Goal: Task Accomplishment & Management: Manage account settings

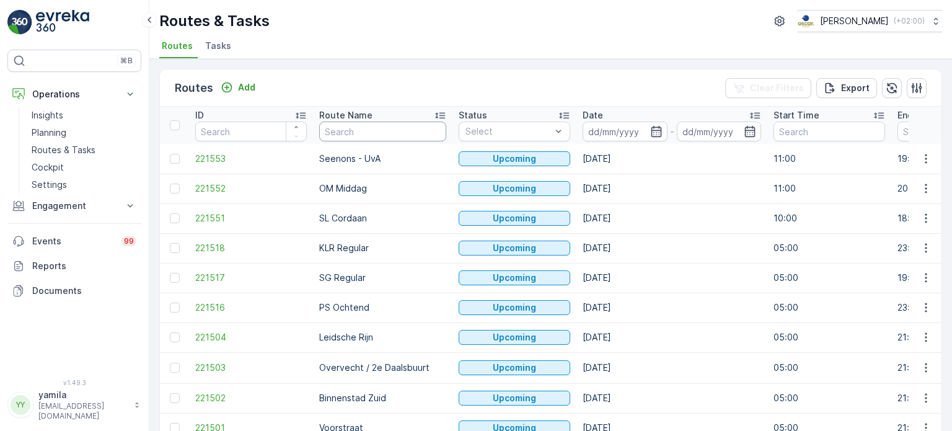
click at [351, 123] on input "text" at bounding box center [382, 131] width 127 height 20
type input "cs"
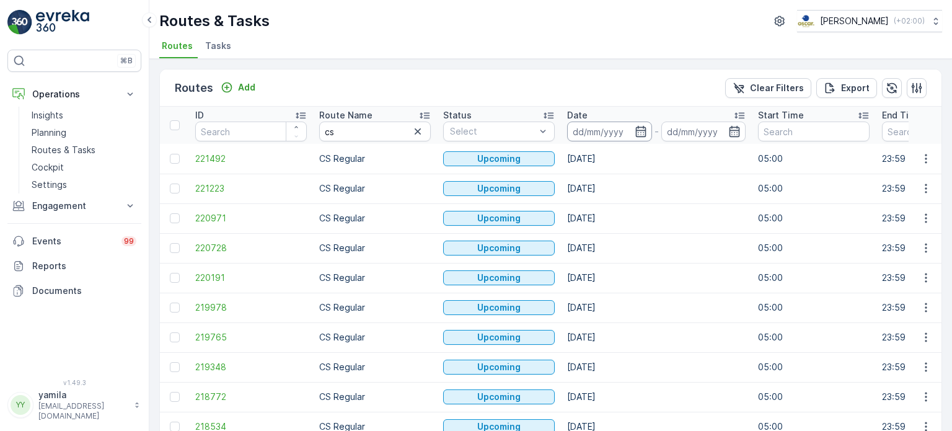
click at [585, 128] on input at bounding box center [609, 131] width 85 height 20
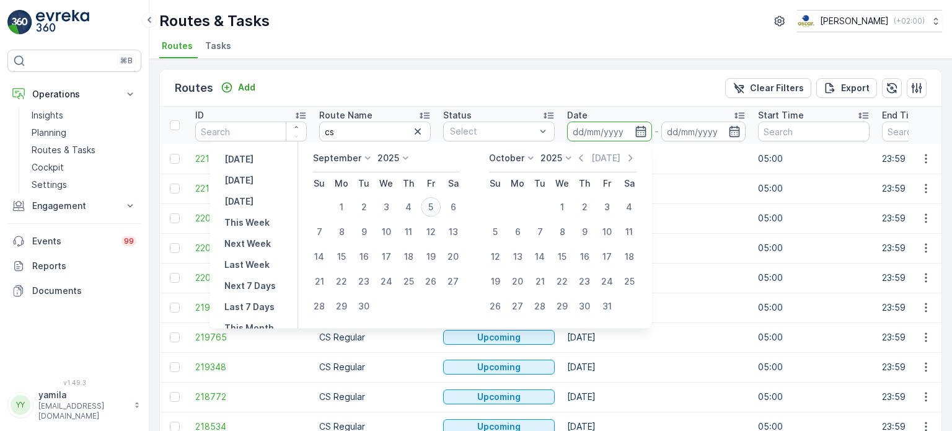
click at [438, 203] on div "5" at bounding box center [431, 207] width 20 height 20
type input "[DATE]"
click at [438, 203] on div "5" at bounding box center [431, 207] width 20 height 20
type input "[DATE]"
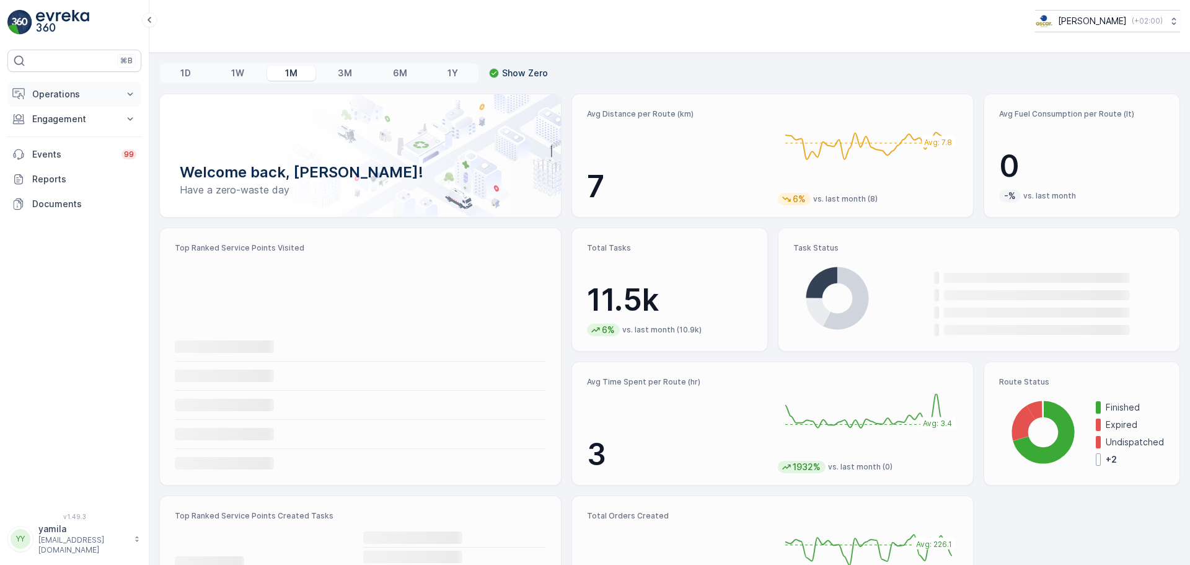
click at [110, 95] on p "Operations" at bounding box center [74, 94] width 84 height 12
click at [82, 146] on p "Routes & Tasks" at bounding box center [64, 150] width 64 height 12
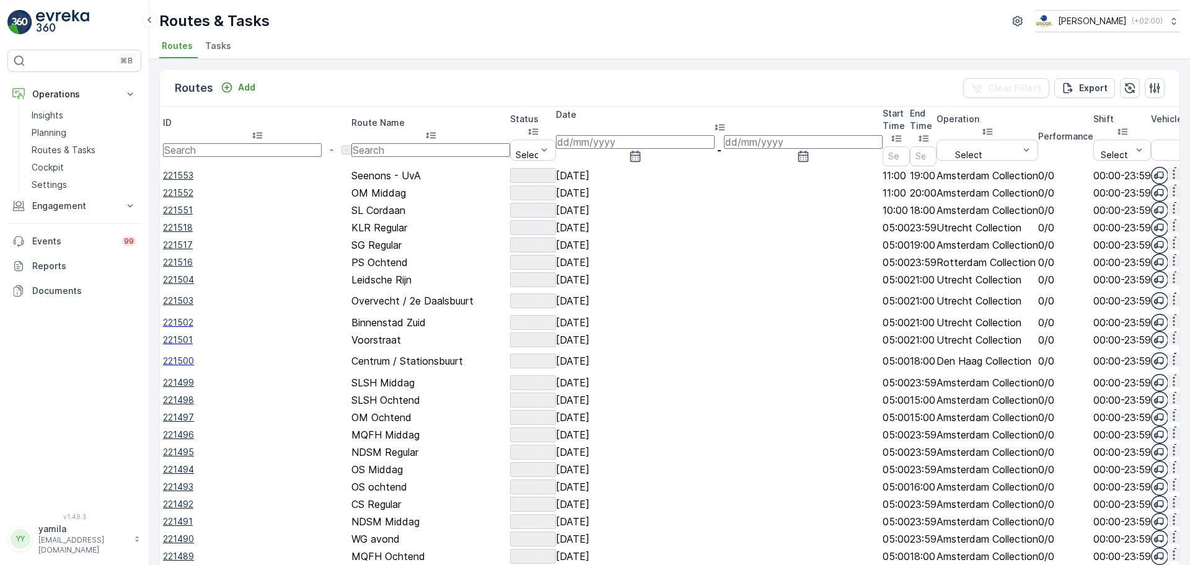
click at [355, 143] on input "text" at bounding box center [430, 150] width 159 height 14
type input "mq"
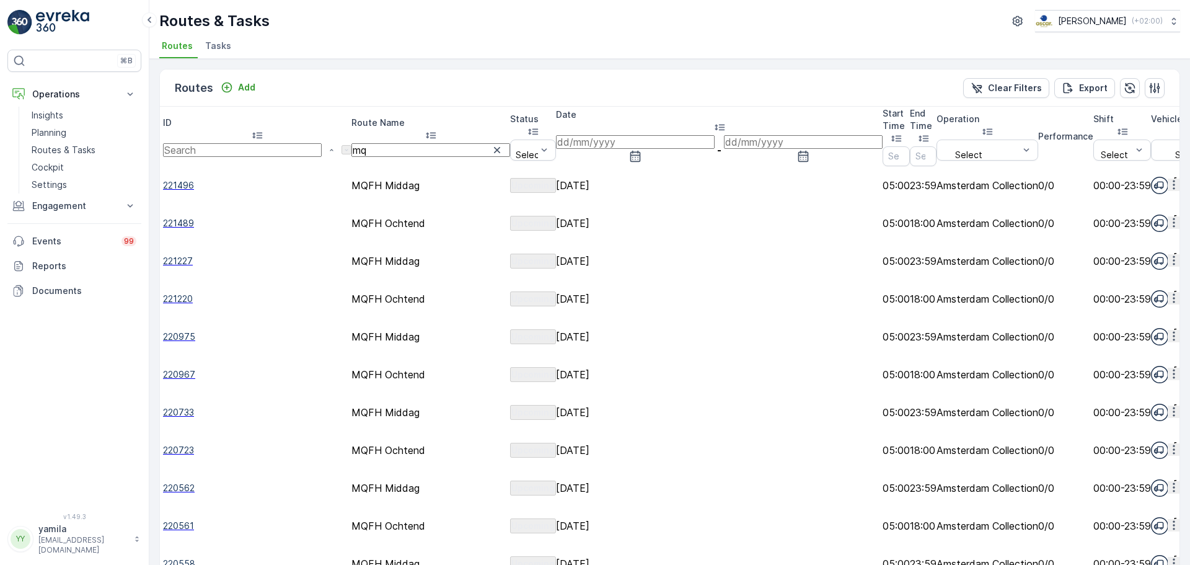
click at [610, 136] on input at bounding box center [635, 142] width 159 height 14
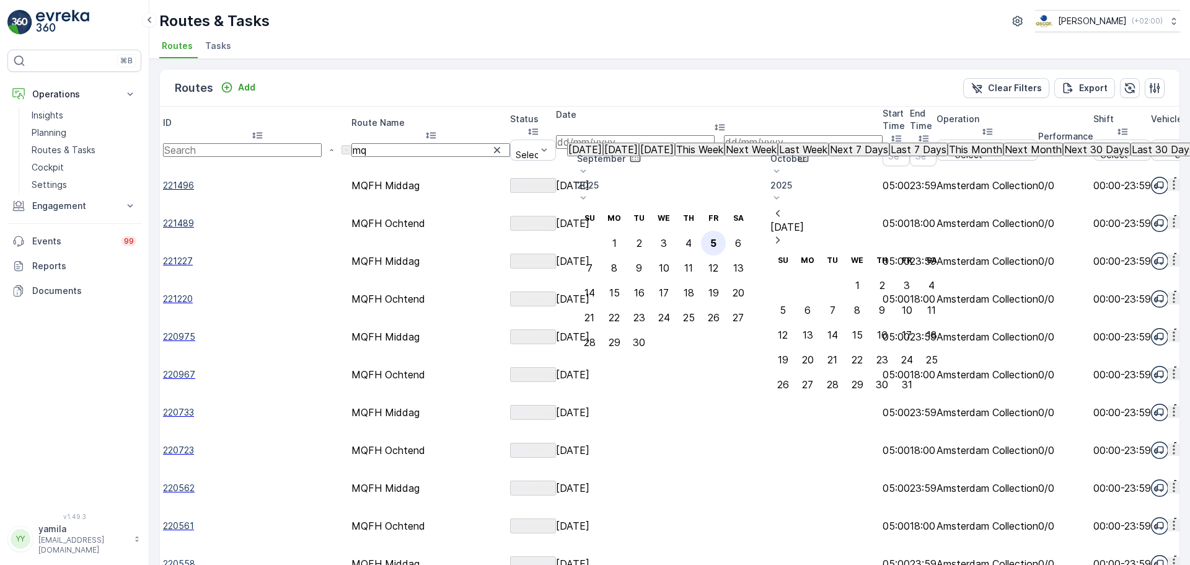
click at [716, 237] on div "5" at bounding box center [713, 242] width 6 height 11
type input "[DATE]"
click at [716, 237] on div "5" at bounding box center [713, 242] width 6 height 11
type input "[DATE]"
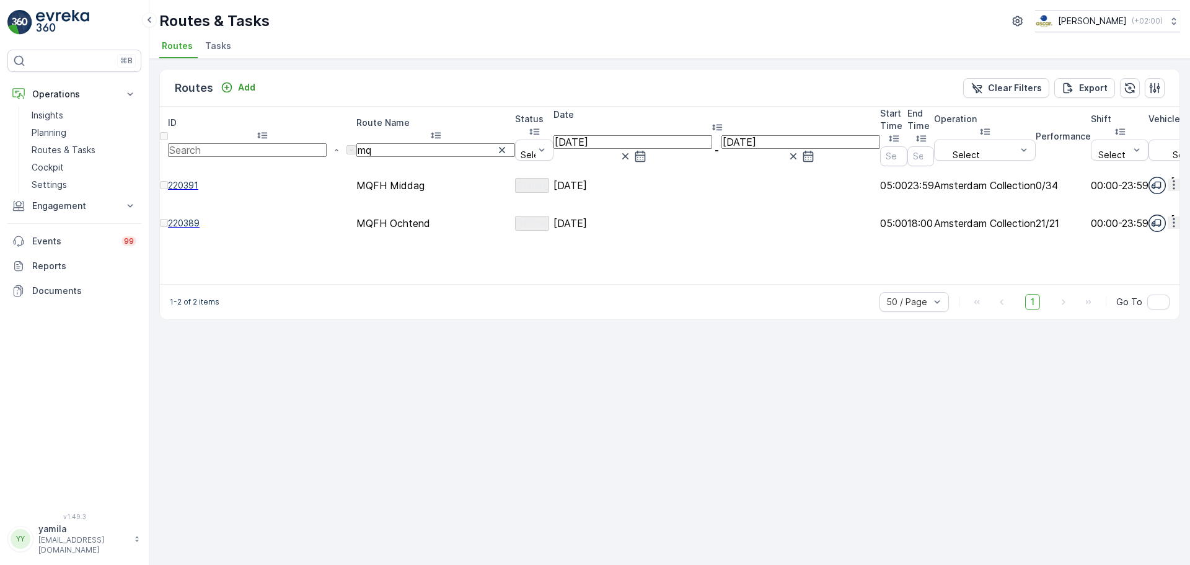
click at [1169, 178] on icon "button" at bounding box center [1174, 184] width 12 height 12
click at [1147, 174] on span "See More Details" at bounding box center [1142, 178] width 72 height 12
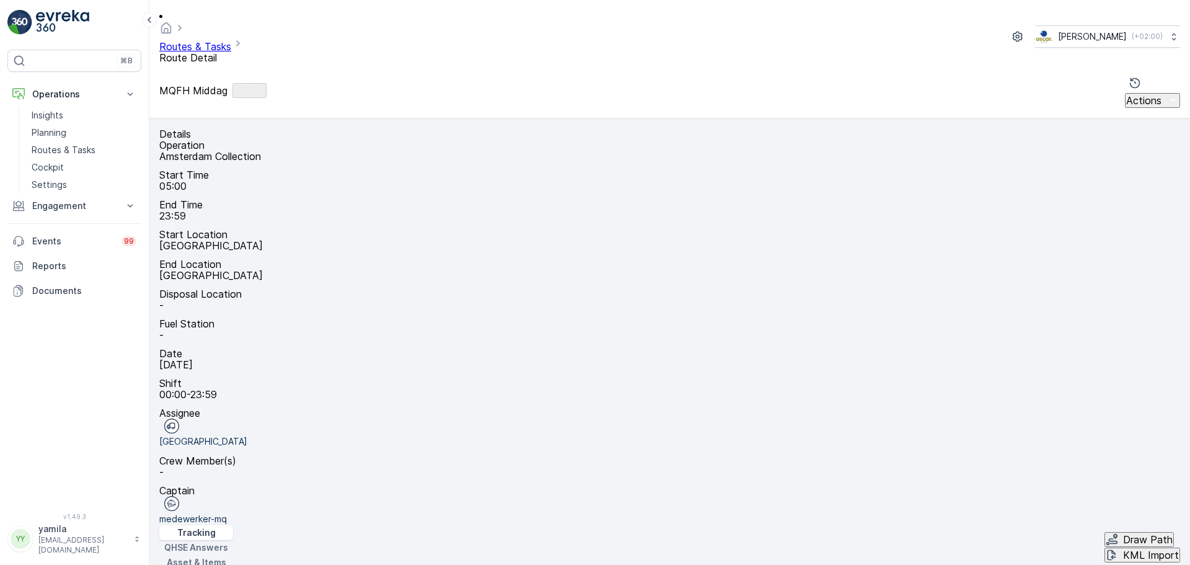
drag, startPoint x: 790, startPoint y: 265, endPoint x: 830, endPoint y: 165, distance: 107.0
drag, startPoint x: 754, startPoint y: 221, endPoint x: 754, endPoint y: 170, distance: 50.8
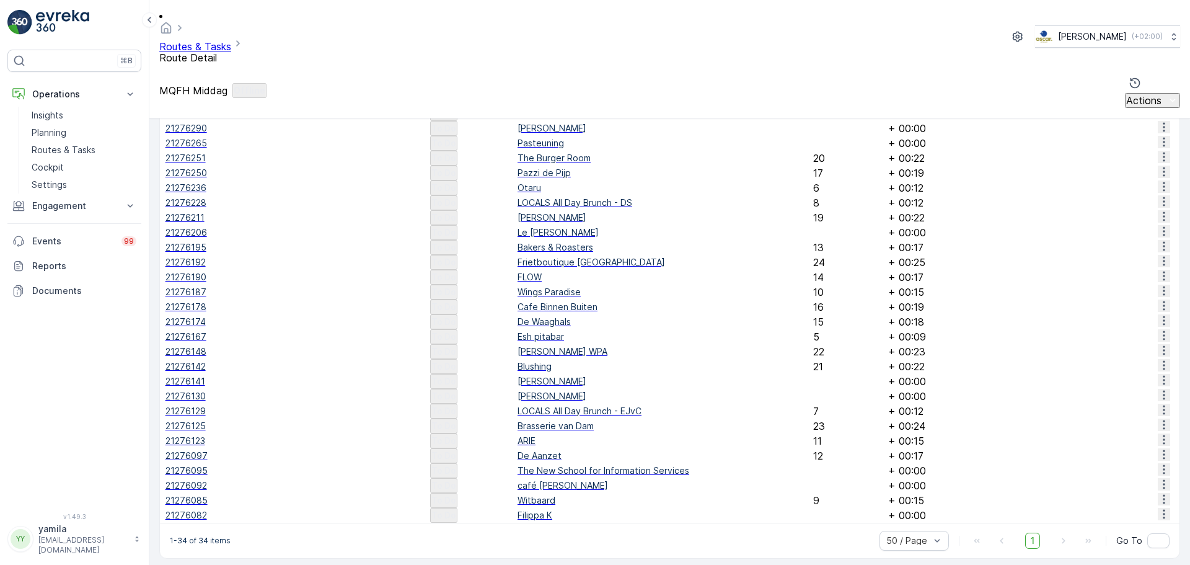
scroll to position [863, 0]
click at [1158, 387] on icon "button" at bounding box center [1164, 393] width 12 height 12
click at [1131, 402] on span "Change Route" at bounding box center [1139, 403] width 60 height 12
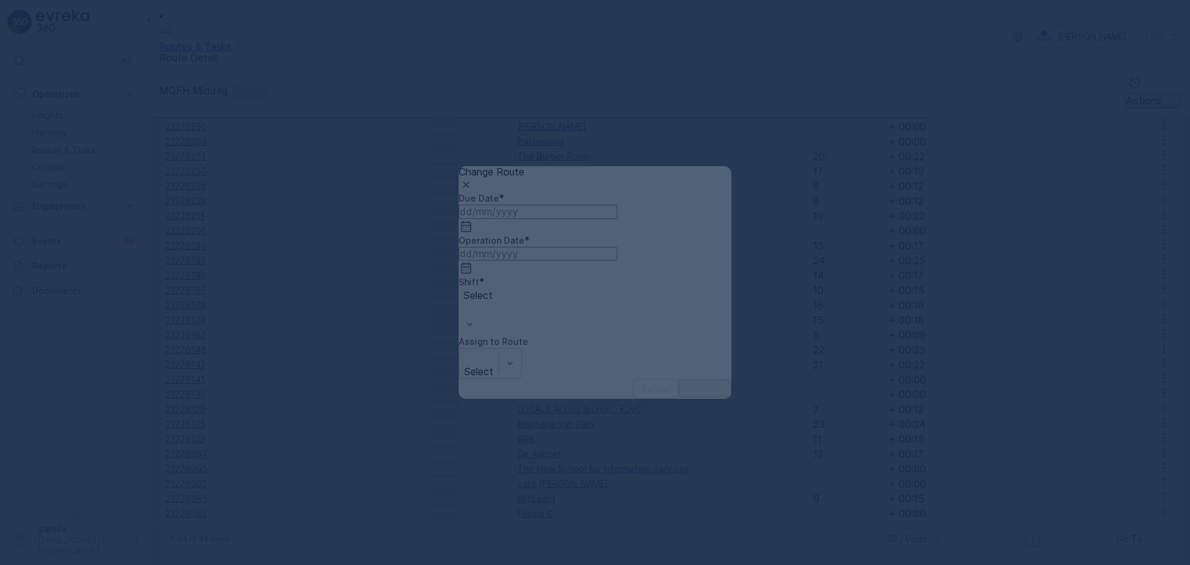
click at [711, 200] on div at bounding box center [595, 282] width 1190 height 565
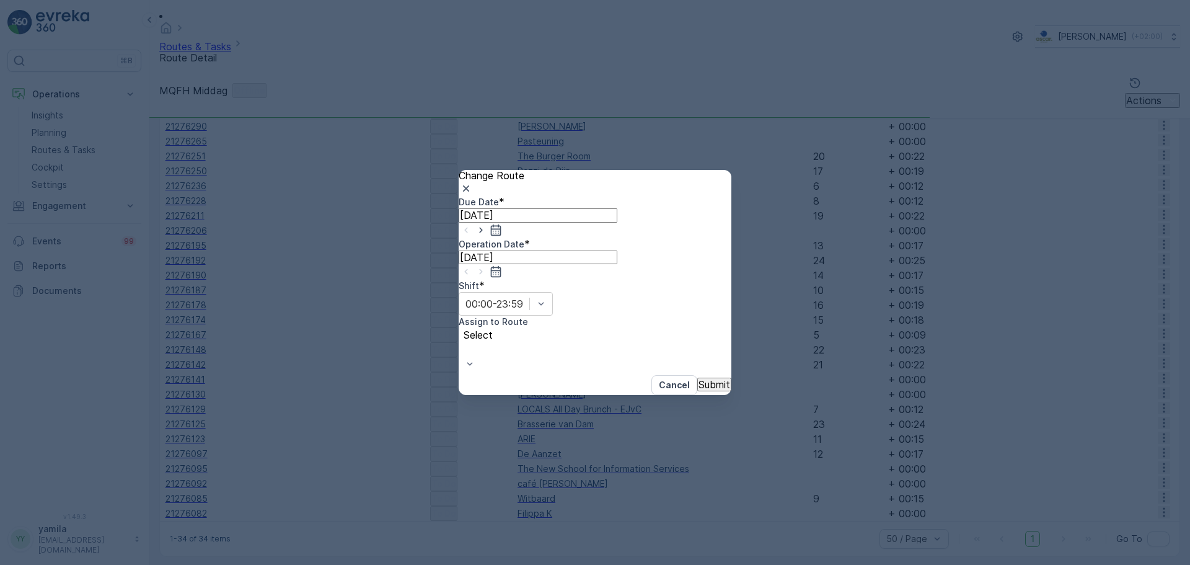
type input "[DATE]"
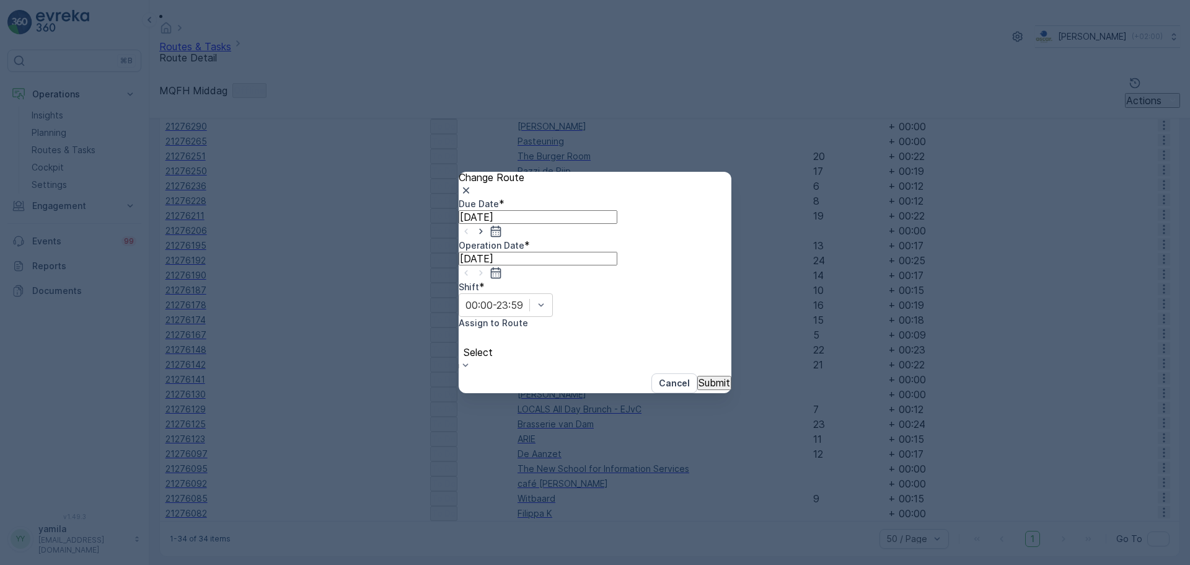
click at [491, 332] on div at bounding box center [478, 339] width 27 height 14
type input "os"
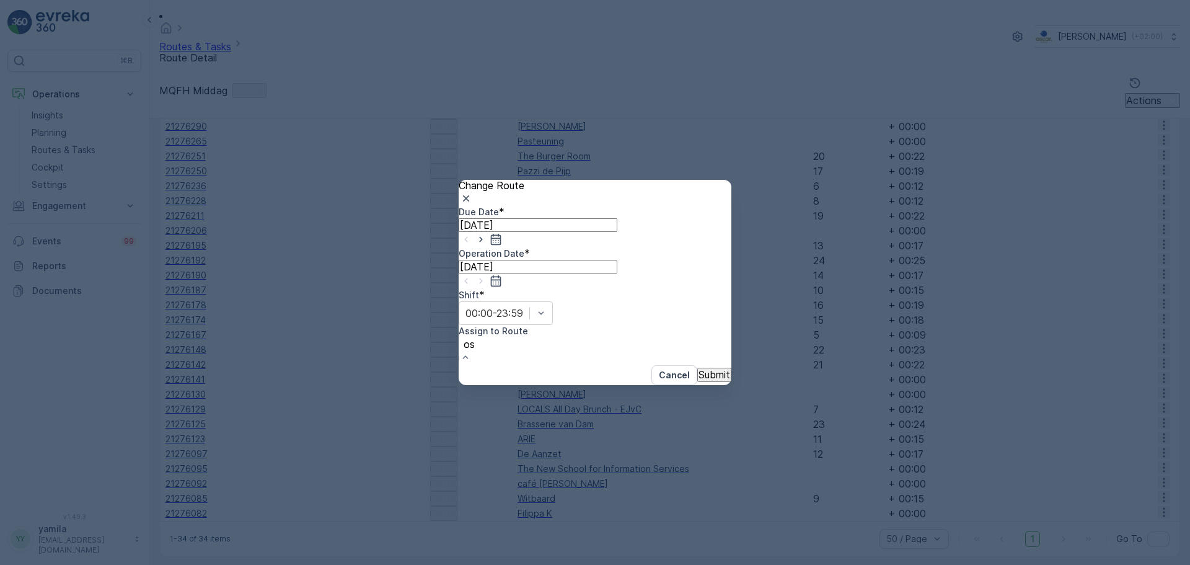
click at [244, 564] on span "OS Middag (Undispatched ) - [GEOGRAPHIC_DATA]" at bounding box center [122, 570] width 244 height 12
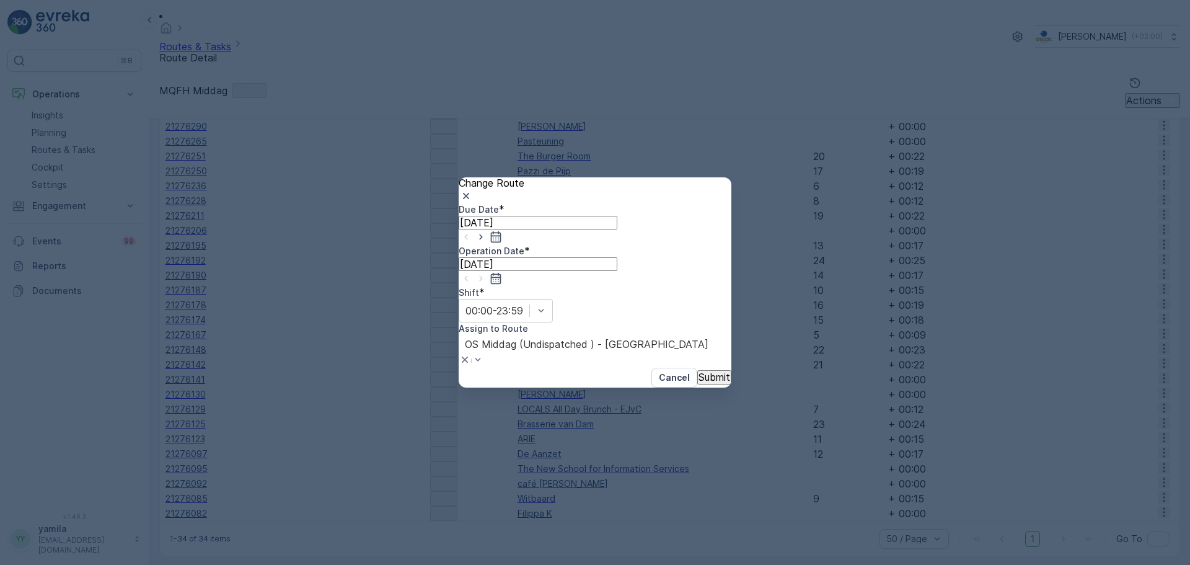
click at [698, 371] on p "Submit" at bounding box center [714, 376] width 32 height 11
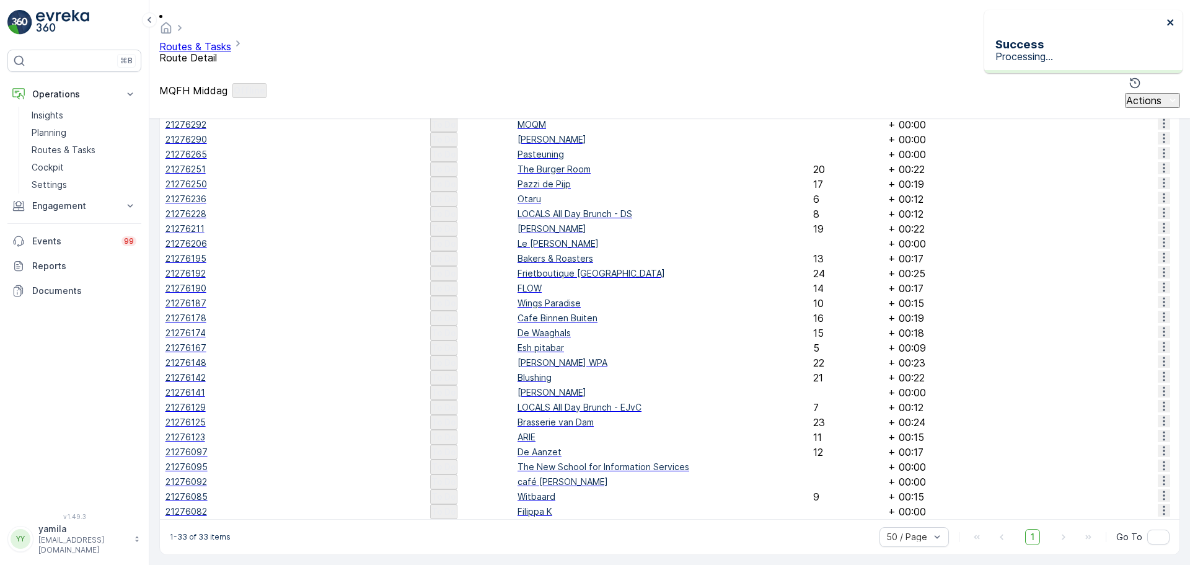
click at [1166, 24] on icon "close" at bounding box center [1170, 22] width 9 height 10
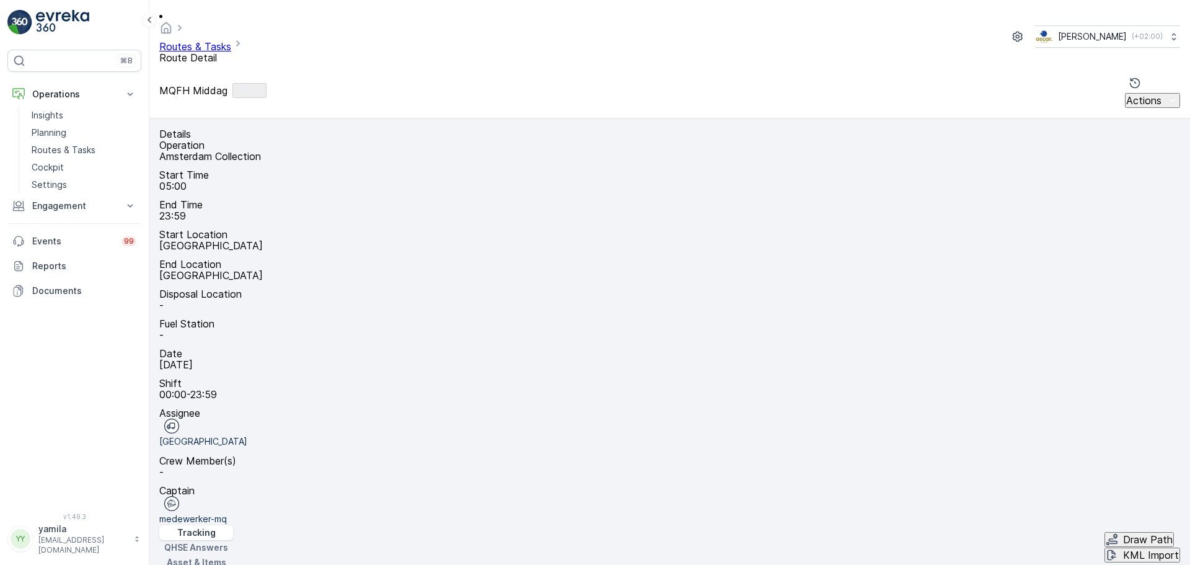
scroll to position [1, 0]
click at [601, 371] on icon "button" at bounding box center [594, 377] width 12 height 12
drag, startPoint x: 880, startPoint y: 289, endPoint x: 879, endPoint y: 231, distance: 58.3
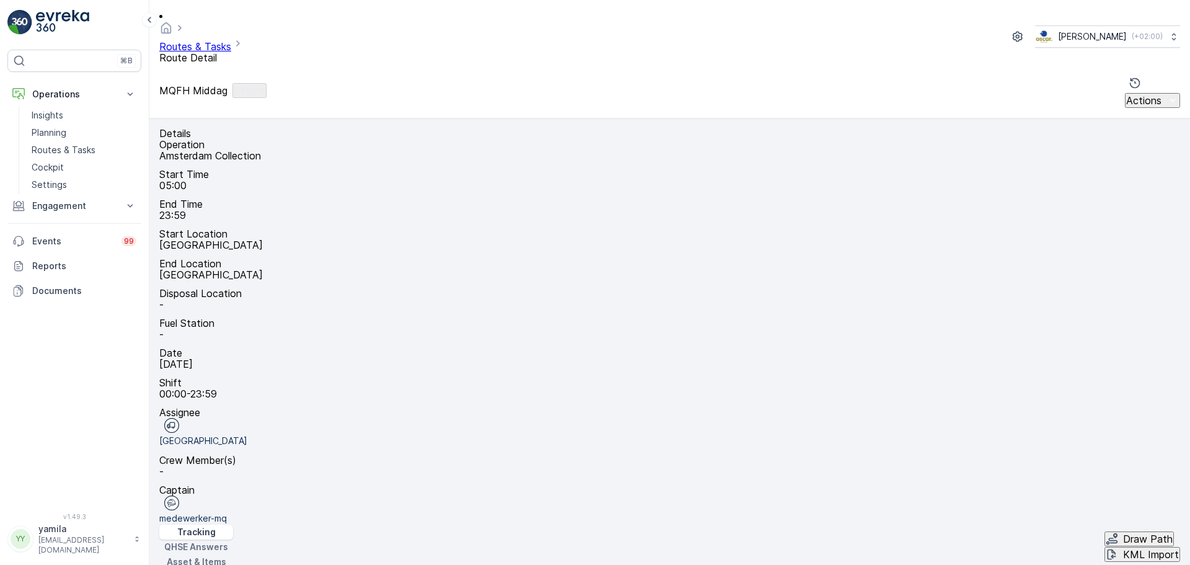
click at [630, 374] on icon "button" at bounding box center [627, 377] width 6 height 6
drag, startPoint x: 910, startPoint y: 271, endPoint x: 889, endPoint y: 174, distance: 99.7
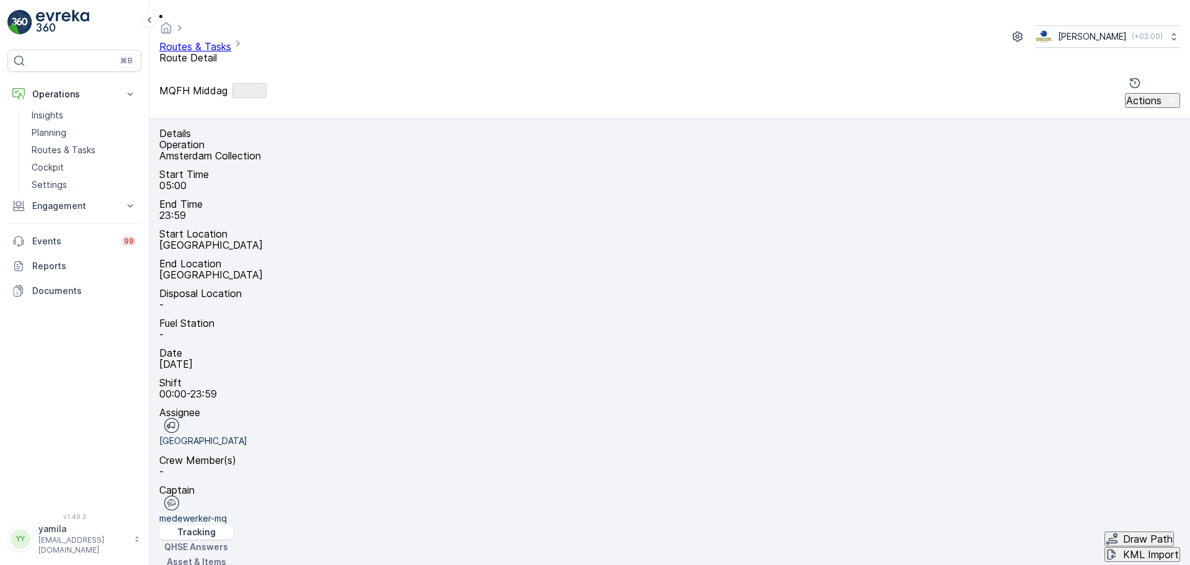
click at [603, 371] on icon "button" at bounding box center [597, 377] width 12 height 12
drag, startPoint x: 905, startPoint y: 244, endPoint x: 863, endPoint y: 170, distance: 84.1
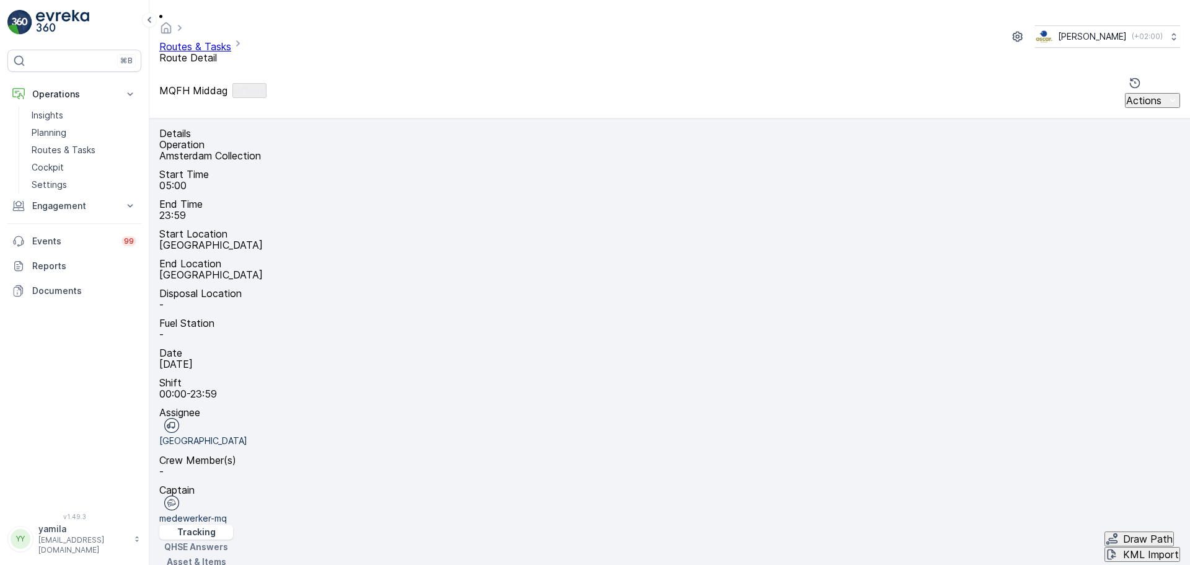
click at [665, 374] on icon "button" at bounding box center [662, 377] width 6 height 6
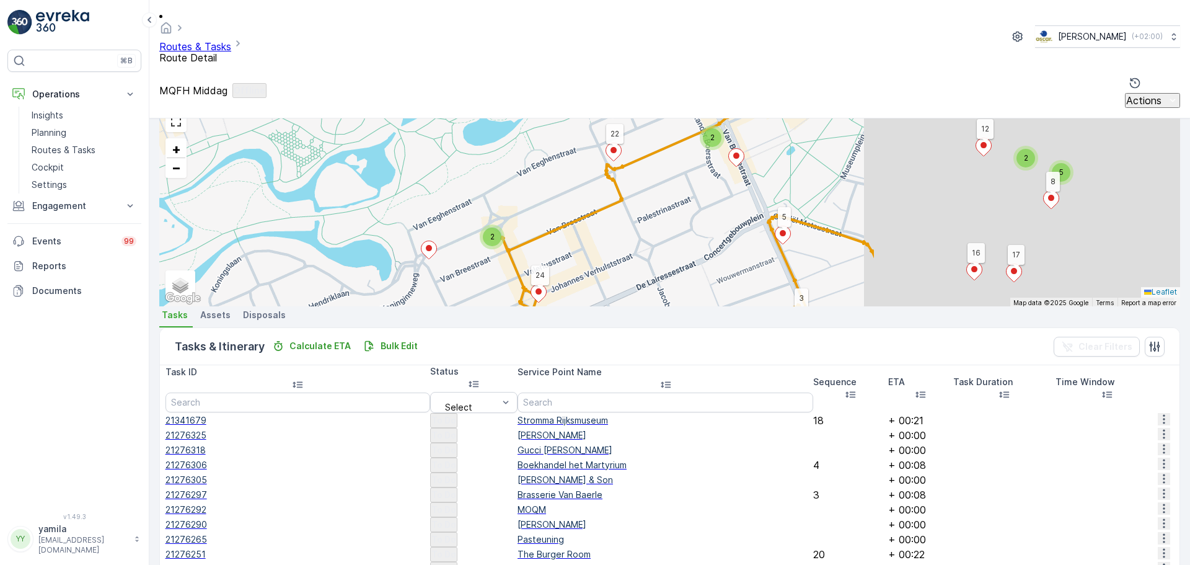
scroll to position [470, 0]
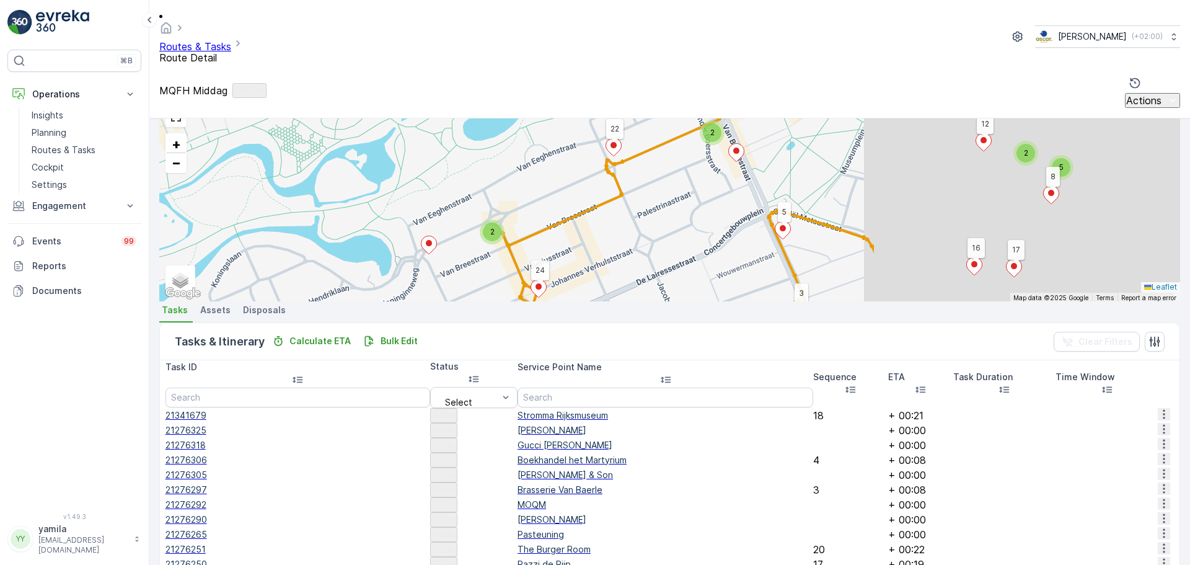
click at [1129, 462] on span "Change Route" at bounding box center [1139, 468] width 60 height 12
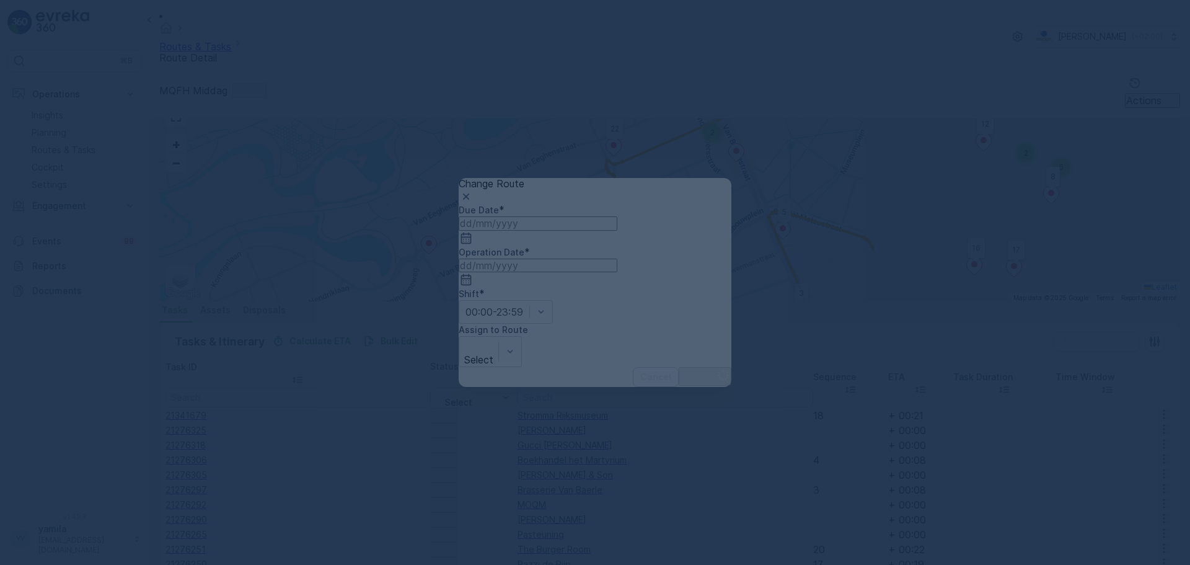
type input "[DATE]"
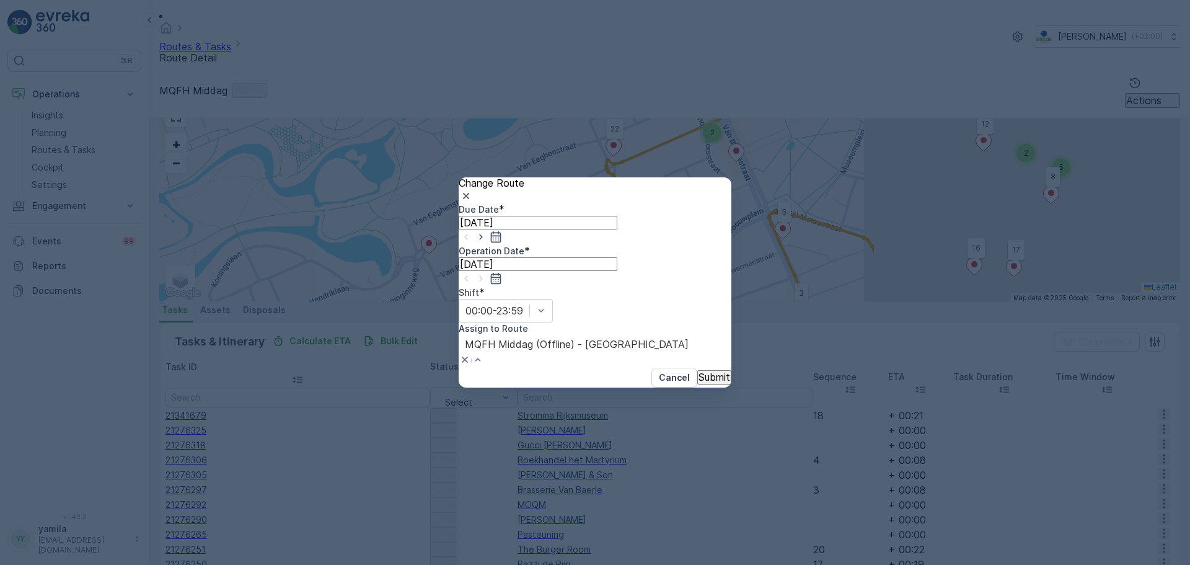
drag, startPoint x: 697, startPoint y: 317, endPoint x: 683, endPoint y: 312, distance: 15.3
click at [683, 337] on div at bounding box center [577, 344] width 224 height 14
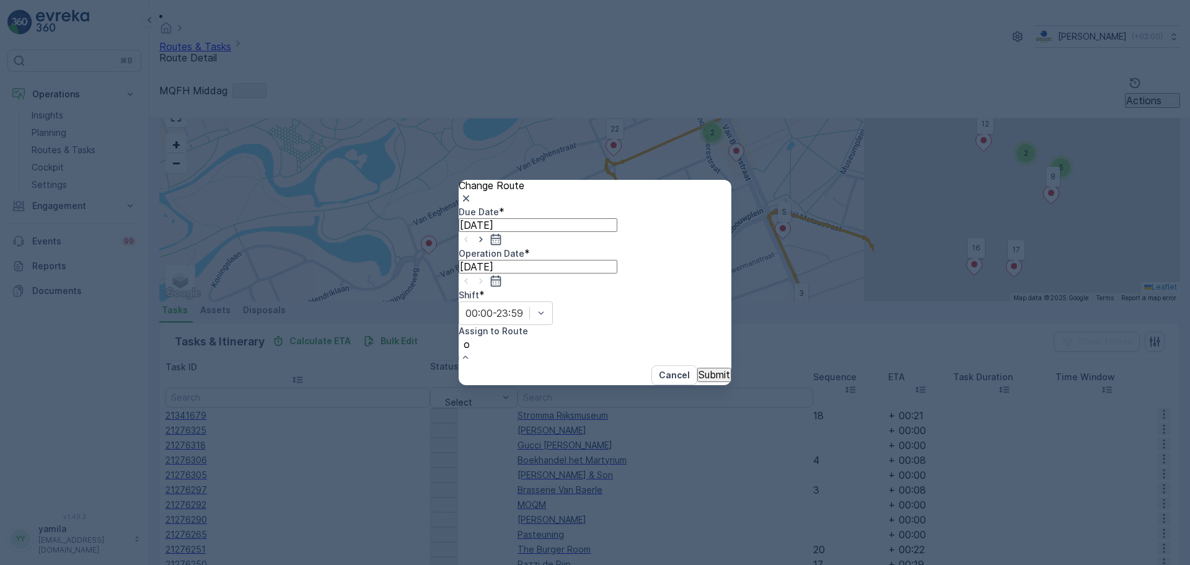
type input "os"
click at [244, 564] on span "OS Middag (Undispatched ) - [GEOGRAPHIC_DATA]" at bounding box center [122, 570] width 244 height 12
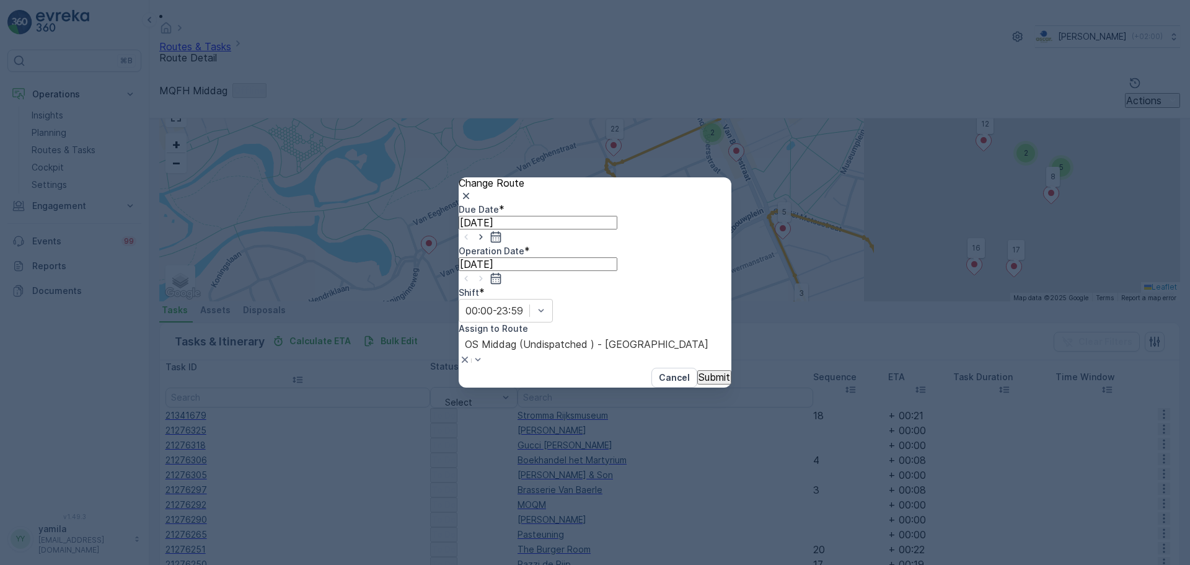
click at [698, 371] on p "Submit" at bounding box center [714, 376] width 32 height 11
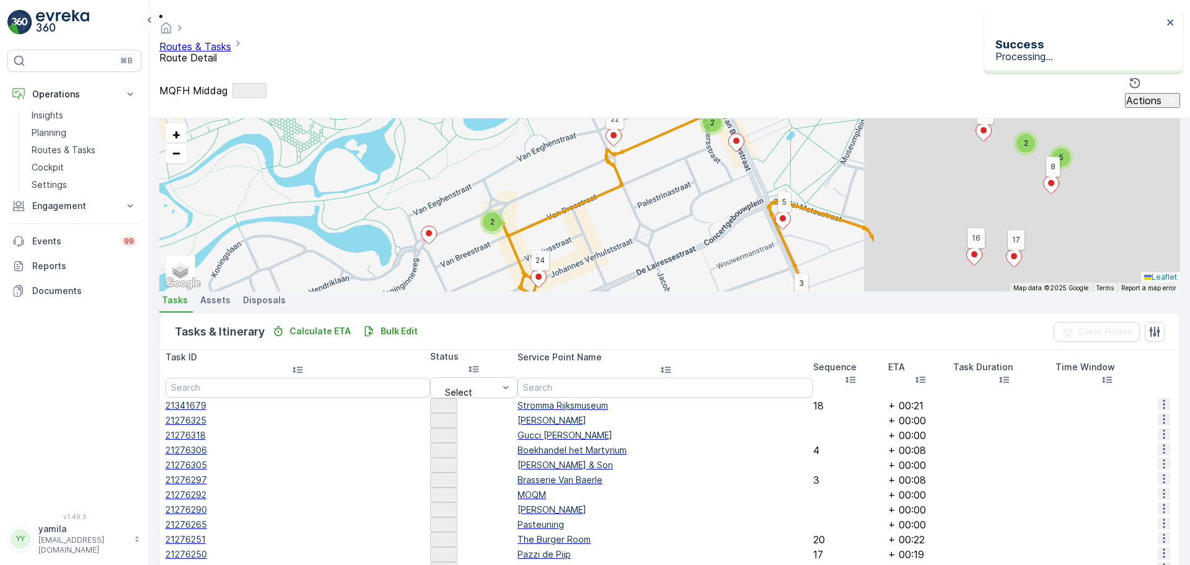
scroll to position [480, 0]
click at [1130, 482] on span "Change Route" at bounding box center [1139, 488] width 60 height 12
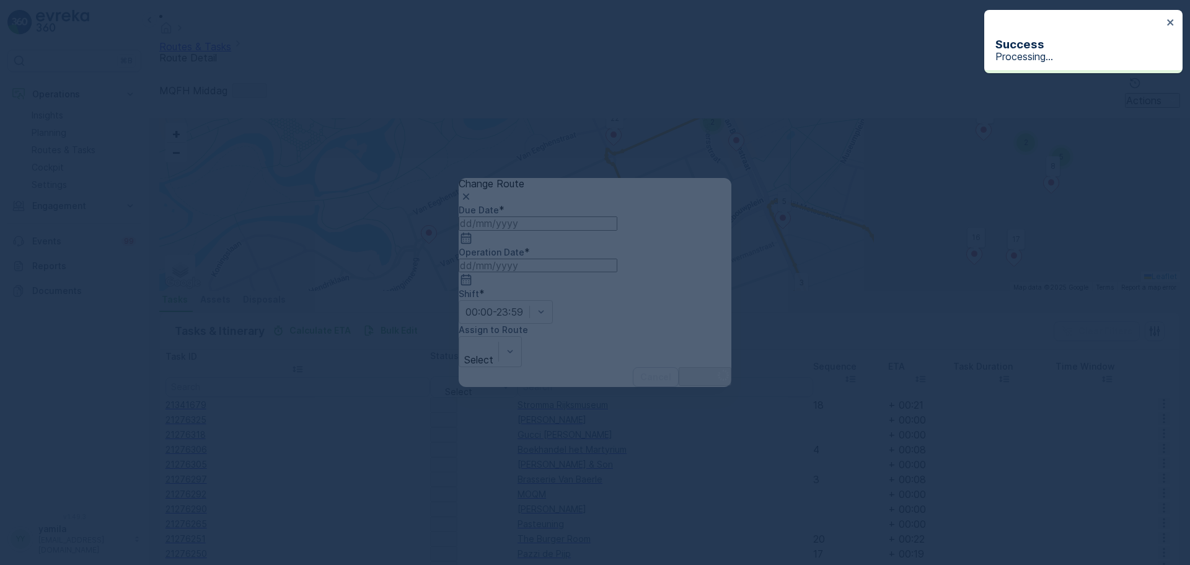
type input "[DATE]"
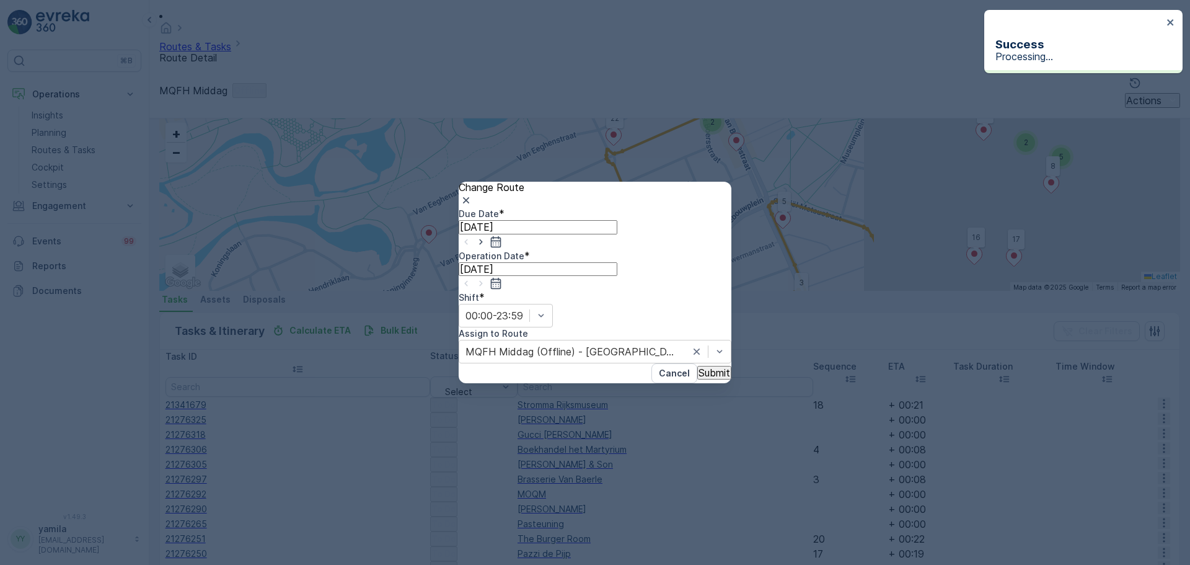
click at [702, 340] on div "MQFH Middag (Offline) - [GEOGRAPHIC_DATA]" at bounding box center [595, 352] width 273 height 24
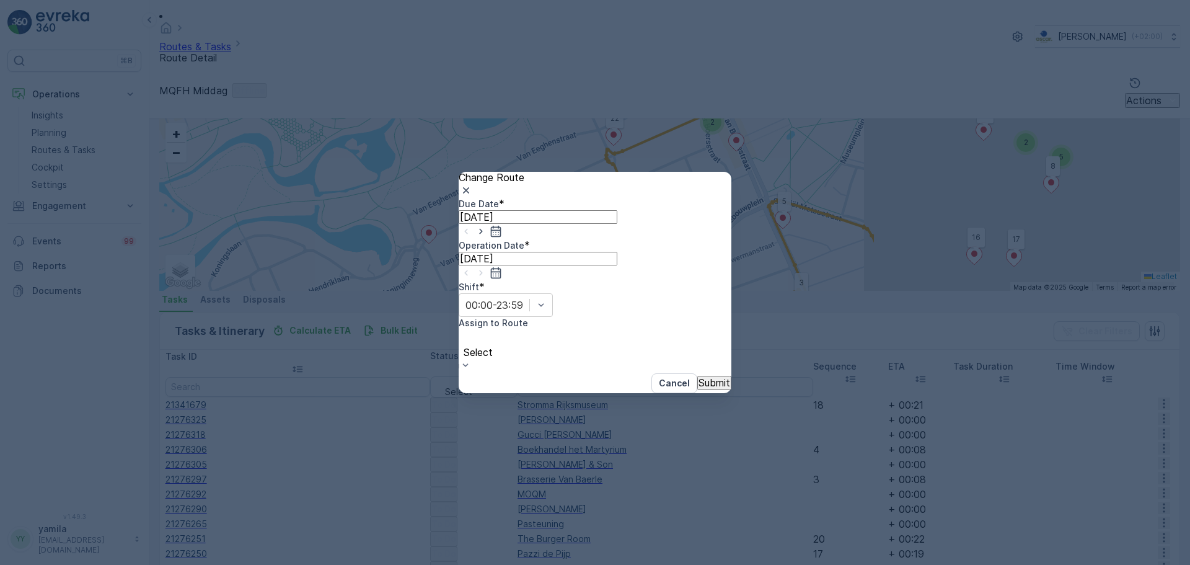
click at [491, 332] on div at bounding box center [478, 339] width 27 height 14
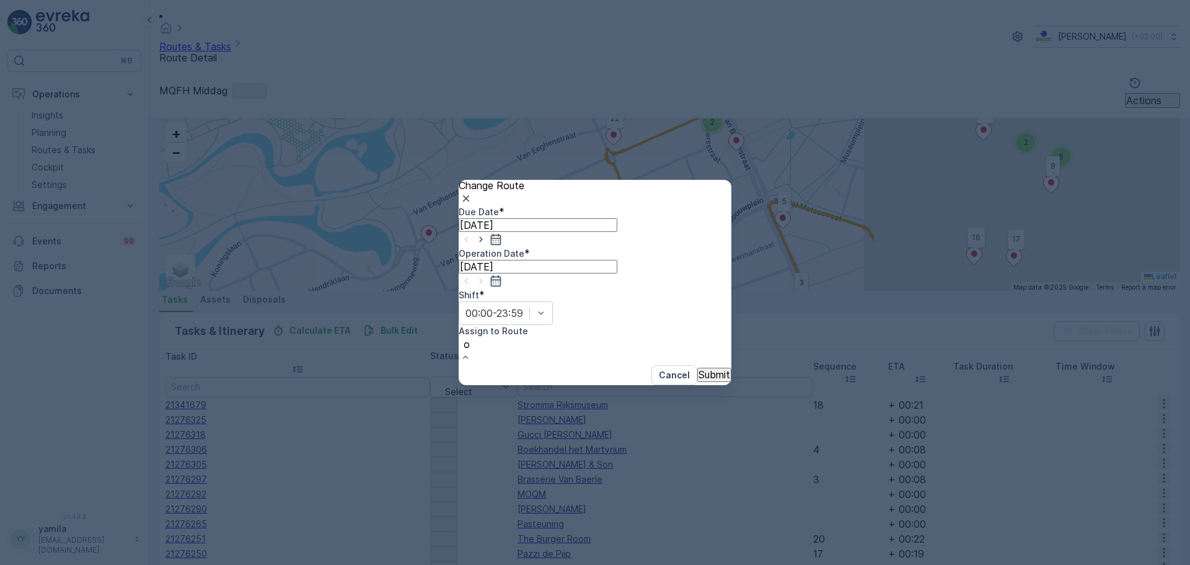
type input "os"
click at [244, 564] on span "OS Middag (Undispatched ) - [GEOGRAPHIC_DATA]" at bounding box center [122, 570] width 244 height 12
type input "os"
click at [244, 564] on span "OS Middag (Undispatched ) - [GEOGRAPHIC_DATA]" at bounding box center [122, 570] width 244 height 12
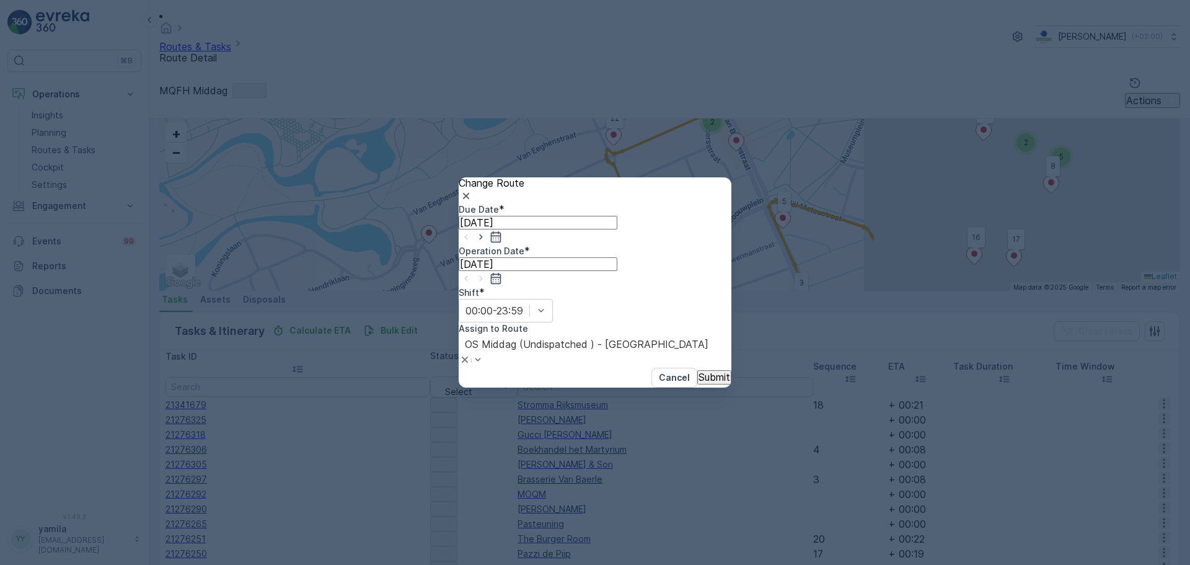
click at [704, 371] on p "Submit" at bounding box center [714, 376] width 32 height 11
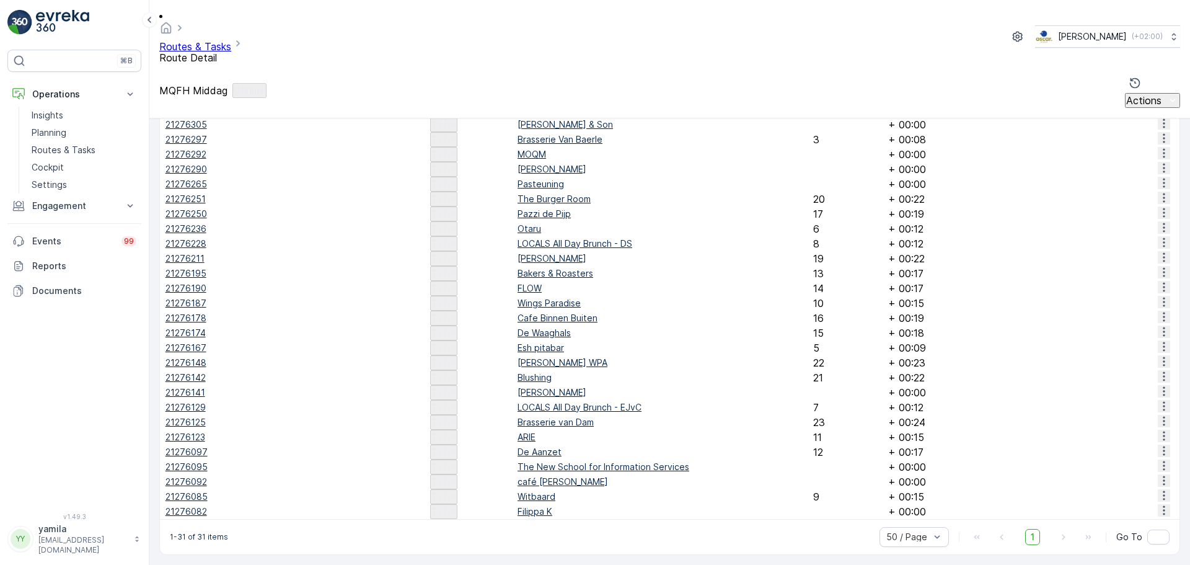
scroll to position [858, 0]
click at [1163, 416] on icon "button" at bounding box center [1164, 420] width 2 height 9
click at [1125, 372] on span "Change Route" at bounding box center [1139, 378] width 60 height 12
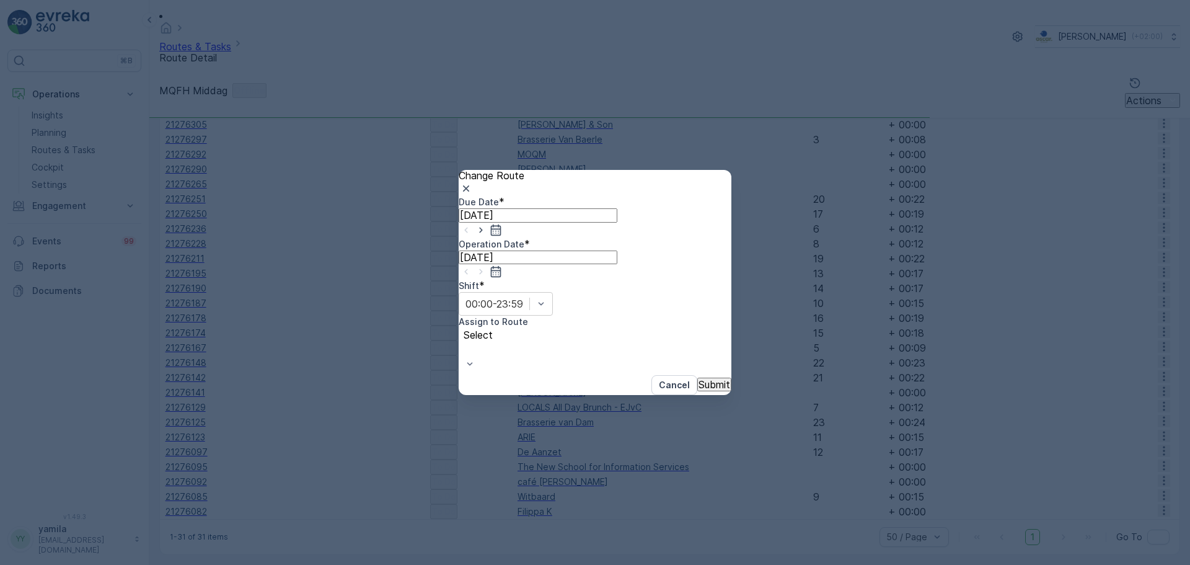
type input "[DATE]"
click at [625, 328] on div "Select" at bounding box center [542, 351] width 166 height 47
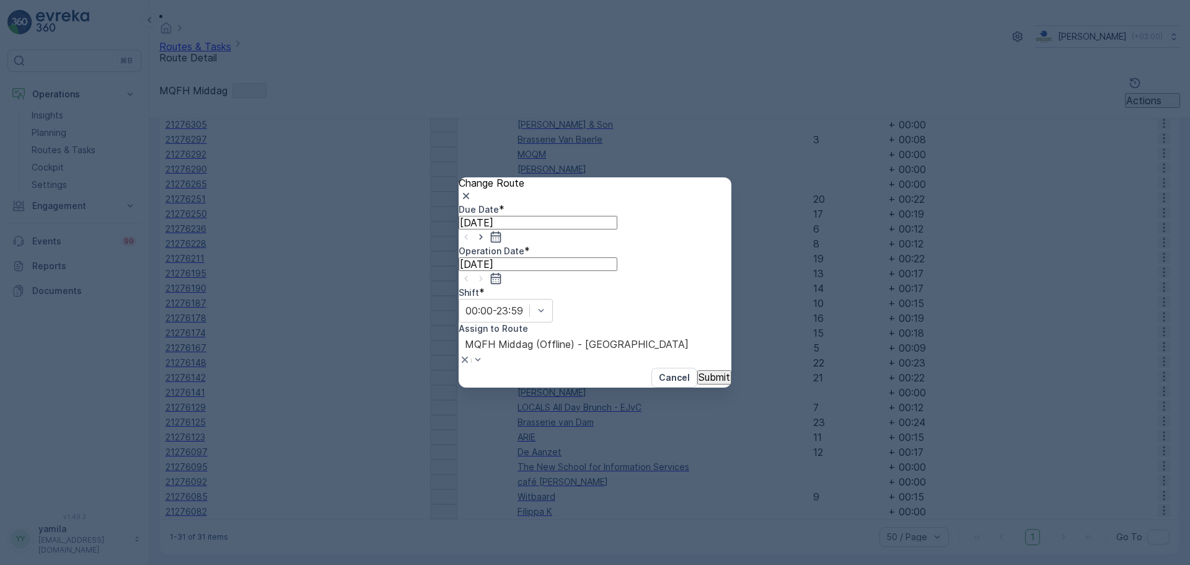
click at [661, 337] on div at bounding box center [577, 344] width 224 height 14
click at [681, 337] on div at bounding box center [577, 344] width 224 height 14
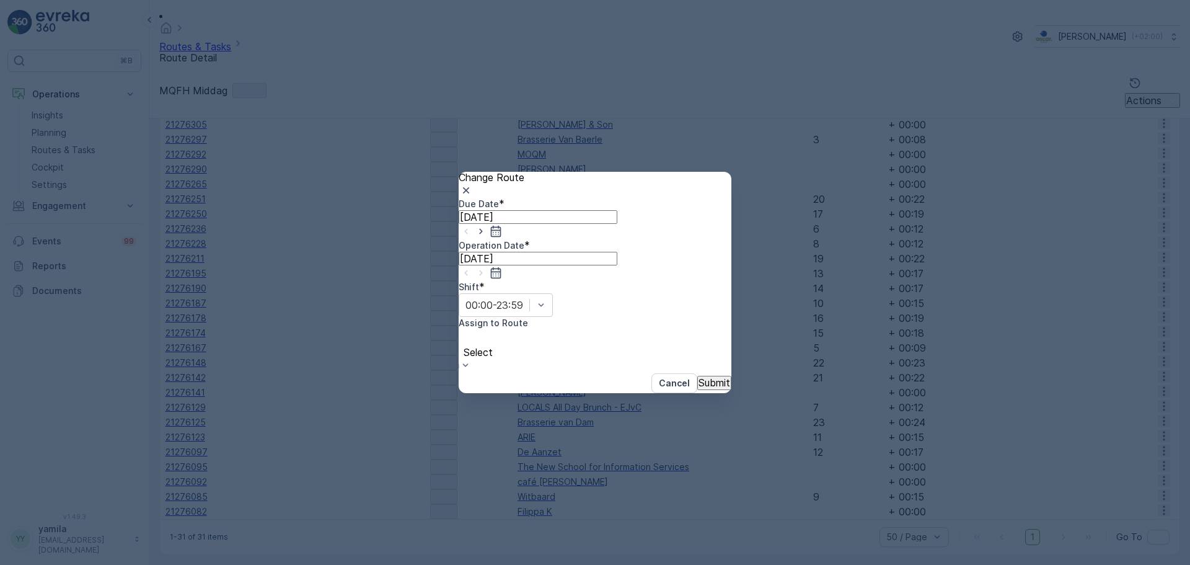
click at [491, 332] on div at bounding box center [478, 339] width 27 height 14
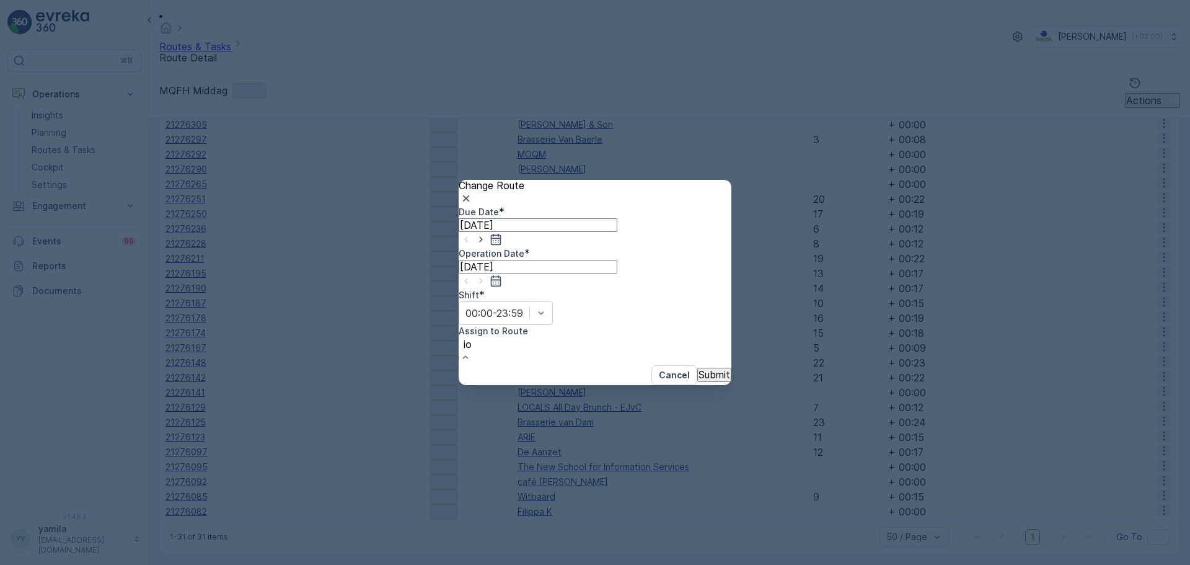
type input "i"
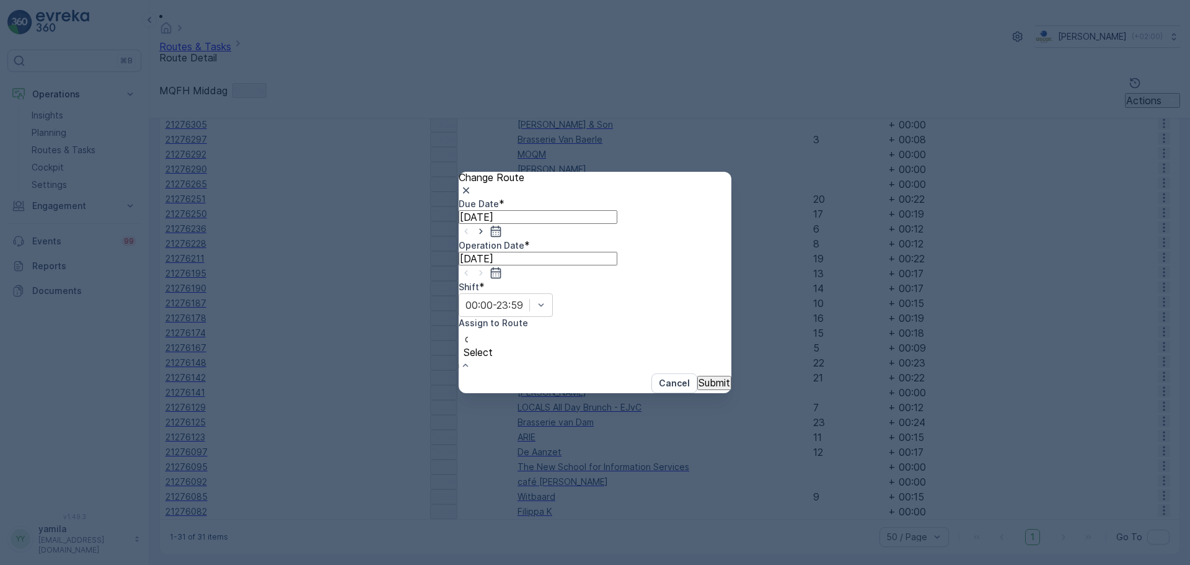
type input "os"
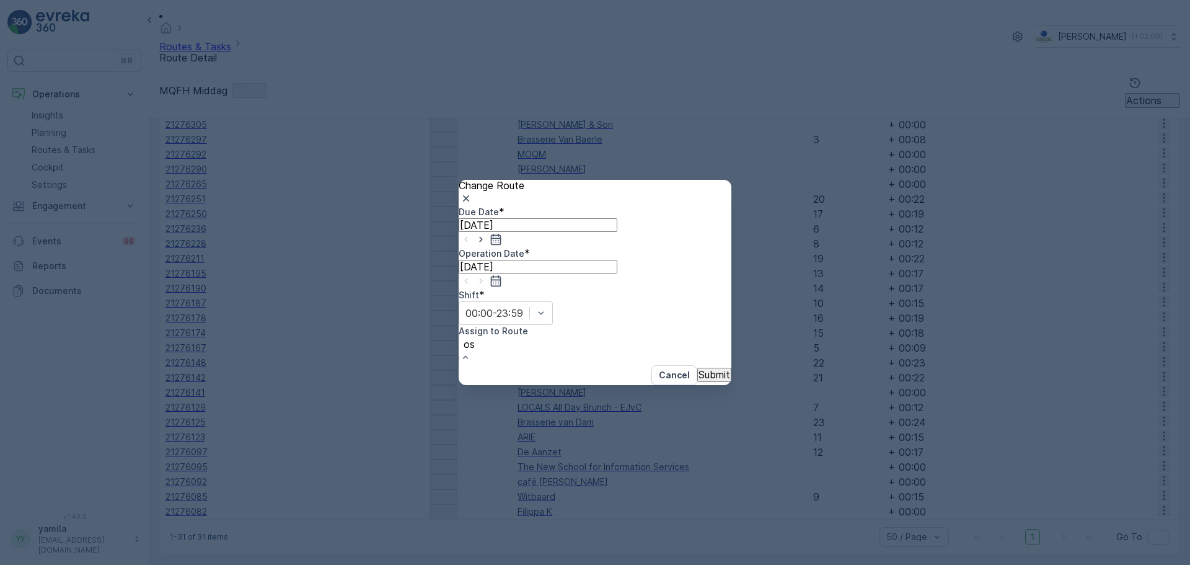
click at [244, 564] on span "OS Middag (Undispatched ) - [GEOGRAPHIC_DATA]" at bounding box center [122, 570] width 244 height 12
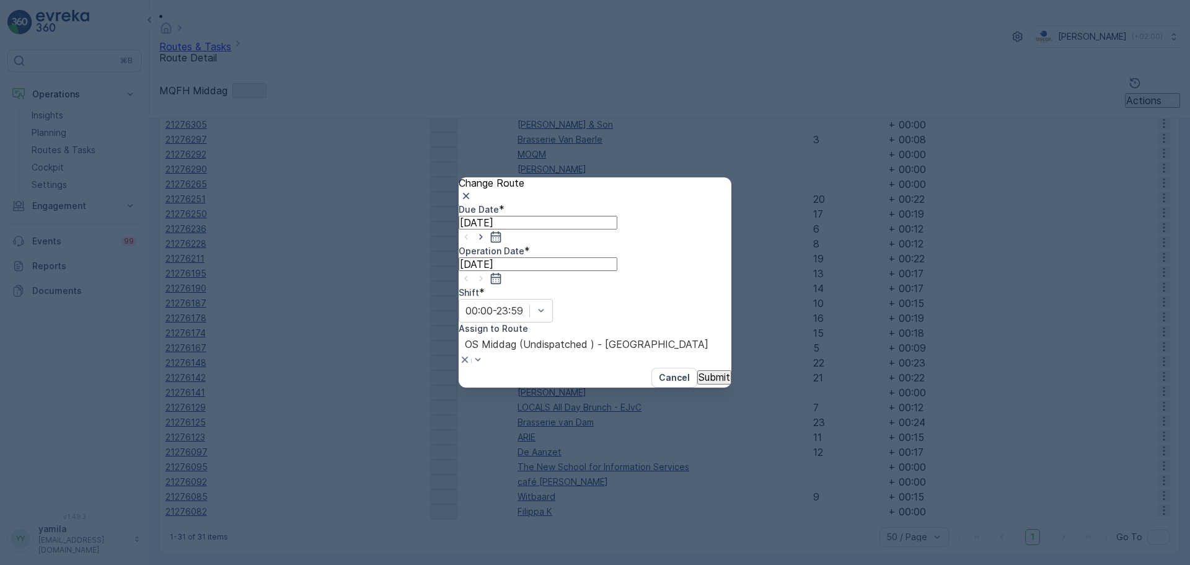
click at [698, 371] on p "Submit" at bounding box center [714, 376] width 32 height 11
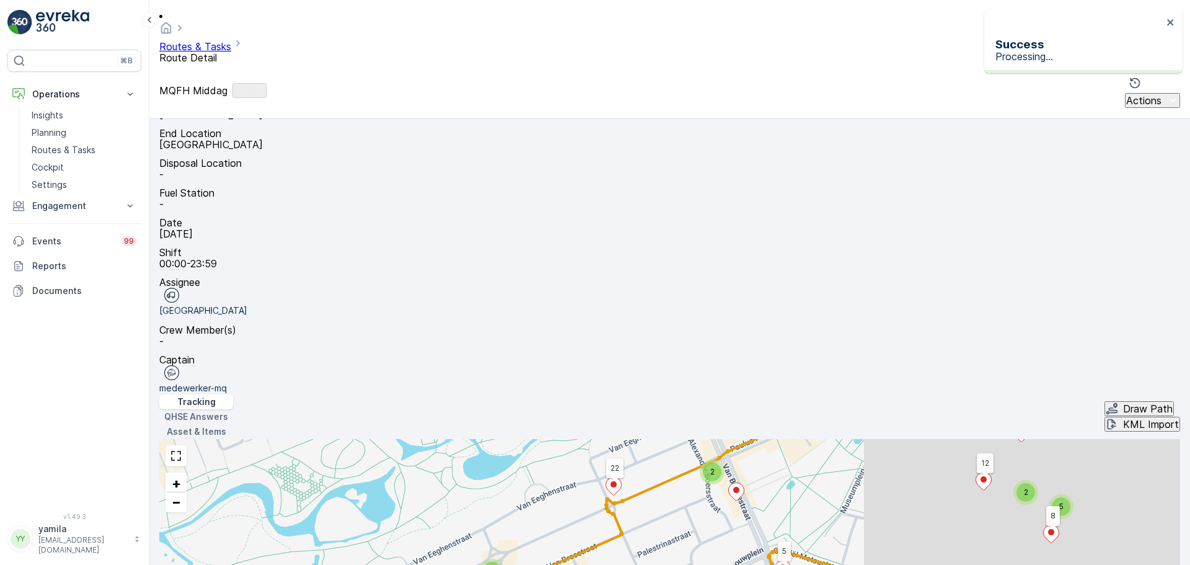
scroll to position [0, 0]
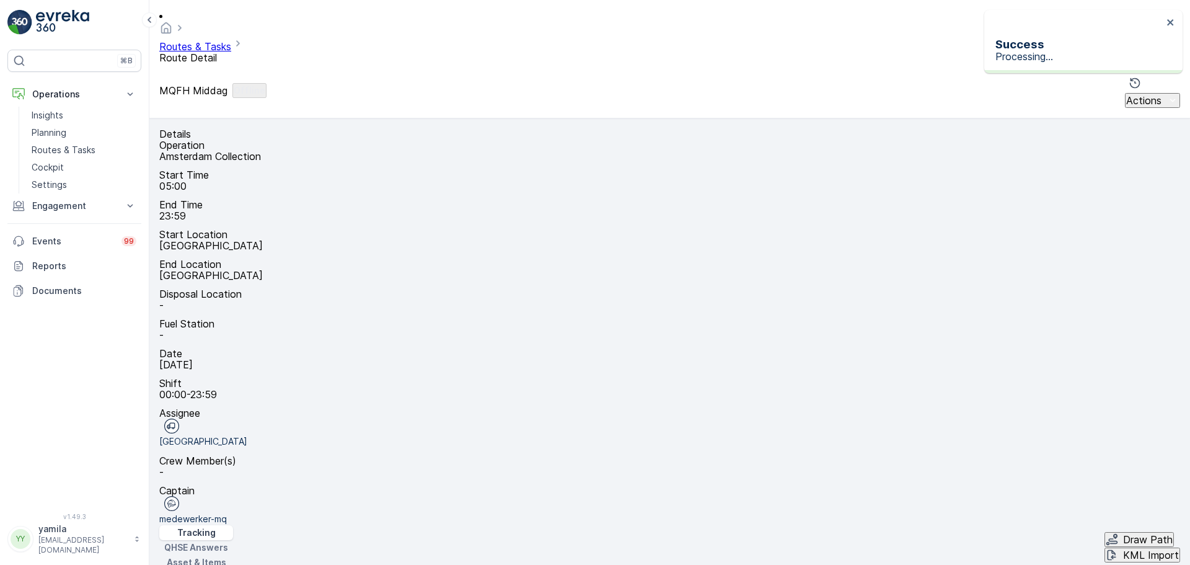
drag, startPoint x: 813, startPoint y: 245, endPoint x: 752, endPoint y: 154, distance: 109.5
click at [627, 372] on icon "button" at bounding box center [620, 378] width 12 height 12
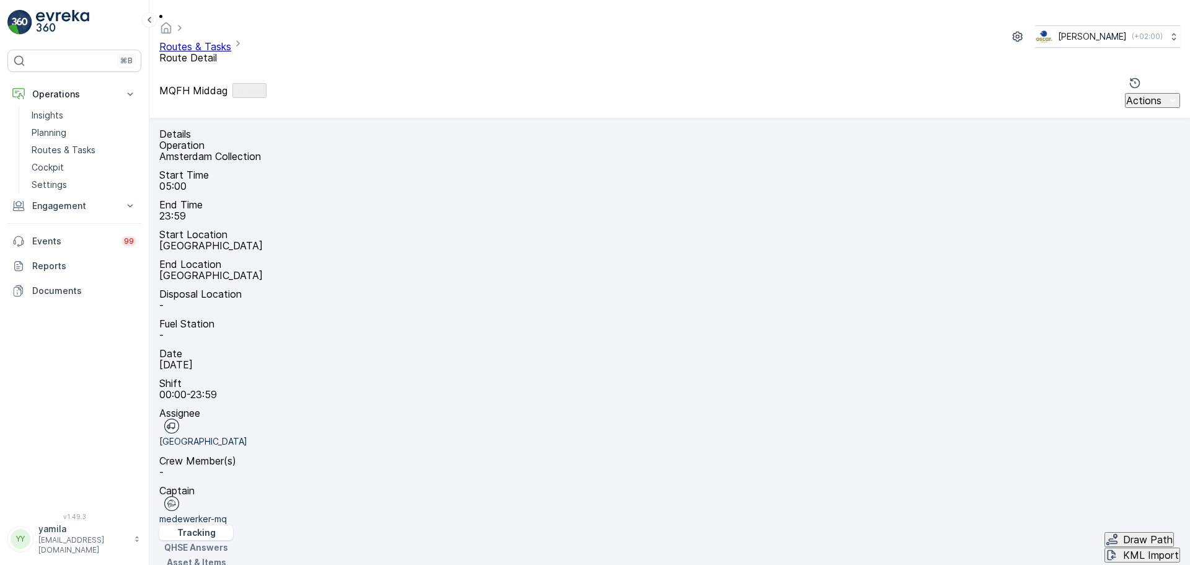
drag, startPoint x: 888, startPoint y: 247, endPoint x: 907, endPoint y: 131, distance: 117.4
click at [389, 372] on icon "button" at bounding box center [383, 378] width 12 height 12
drag, startPoint x: 863, startPoint y: 275, endPoint x: 843, endPoint y: 191, distance: 86.0
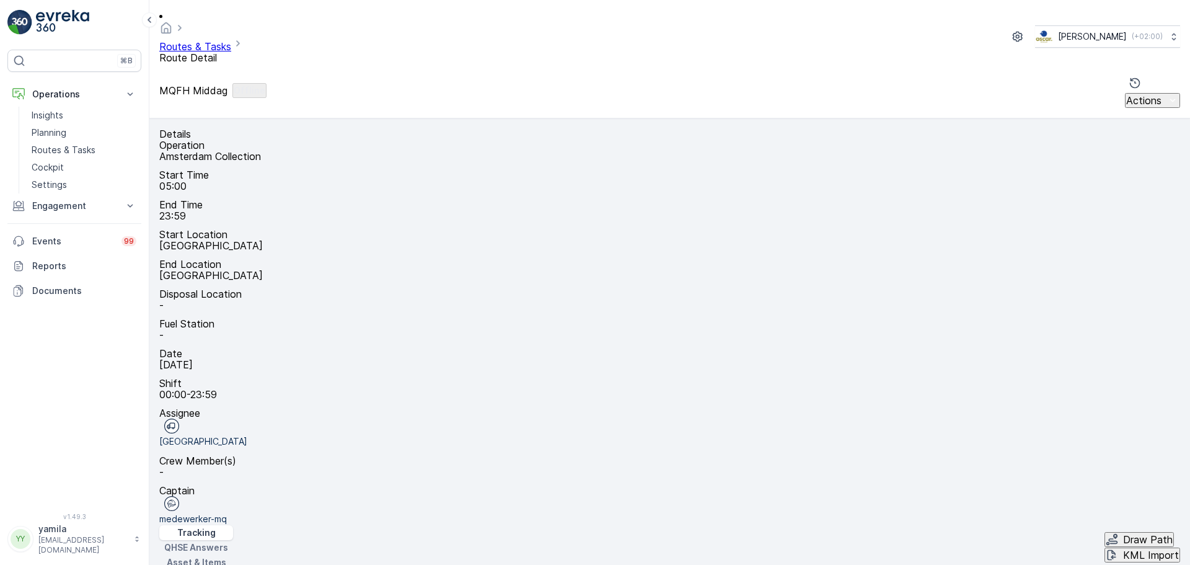
click at [677, 372] on icon "button" at bounding box center [671, 378] width 12 height 12
drag, startPoint x: 945, startPoint y: 261, endPoint x: 844, endPoint y: 201, distance: 117.0
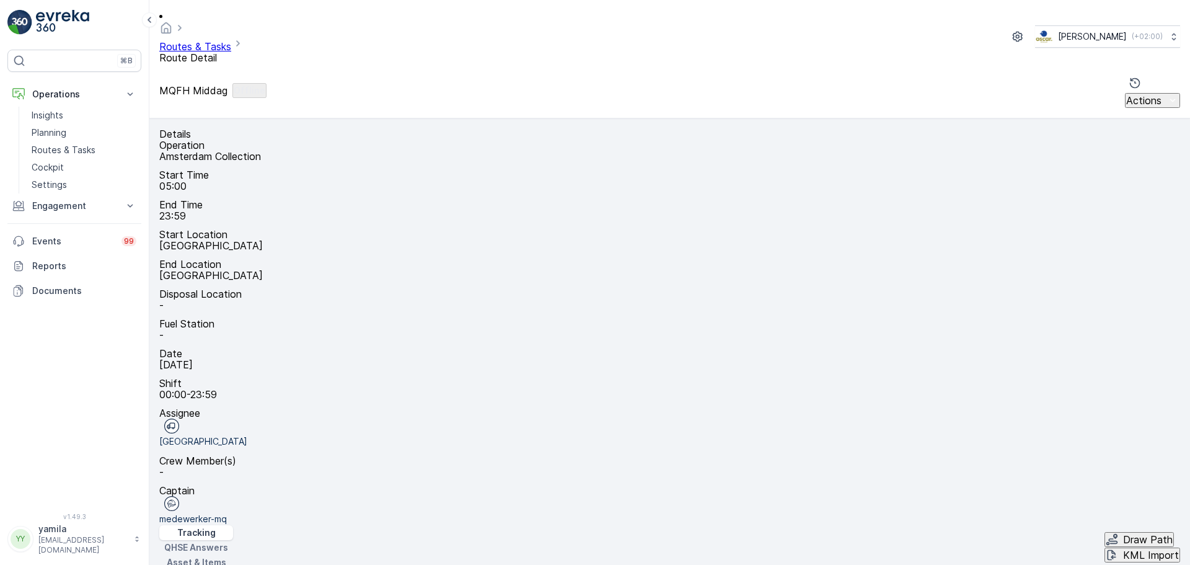
drag, startPoint x: 848, startPoint y: 198, endPoint x: 830, endPoint y: 219, distance: 28.2
click at [590, 372] on icon "button" at bounding box center [584, 378] width 12 height 12
drag, startPoint x: 896, startPoint y: 265, endPoint x: 896, endPoint y: 149, distance: 115.3
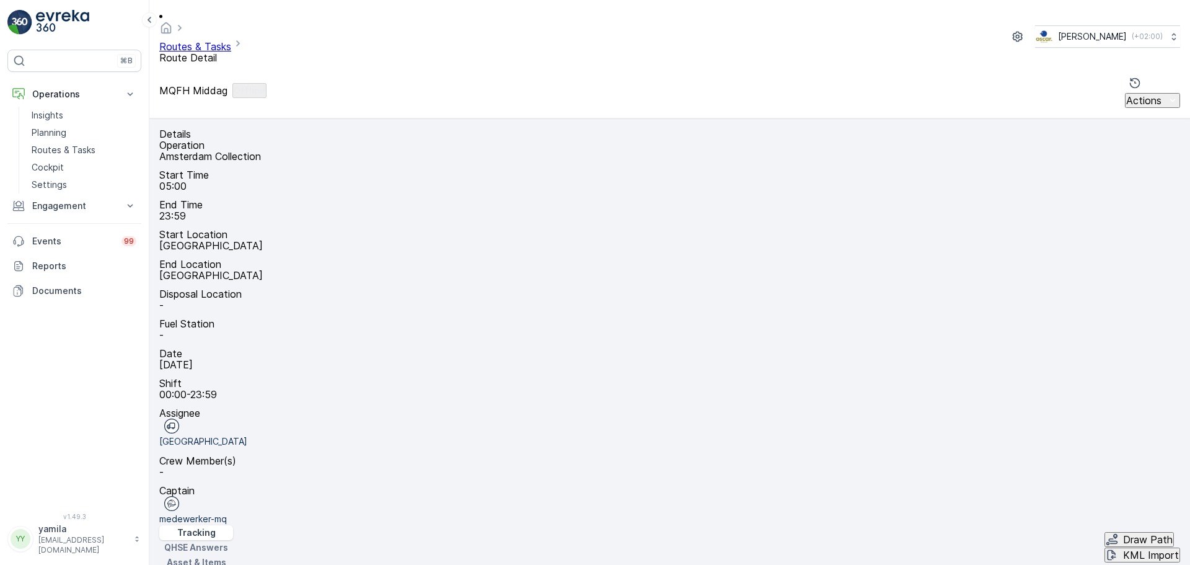
drag, startPoint x: 928, startPoint y: 262, endPoint x: 974, endPoint y: 218, distance: 63.1
drag, startPoint x: 976, startPoint y: 198, endPoint x: 925, endPoint y: 240, distance: 65.6
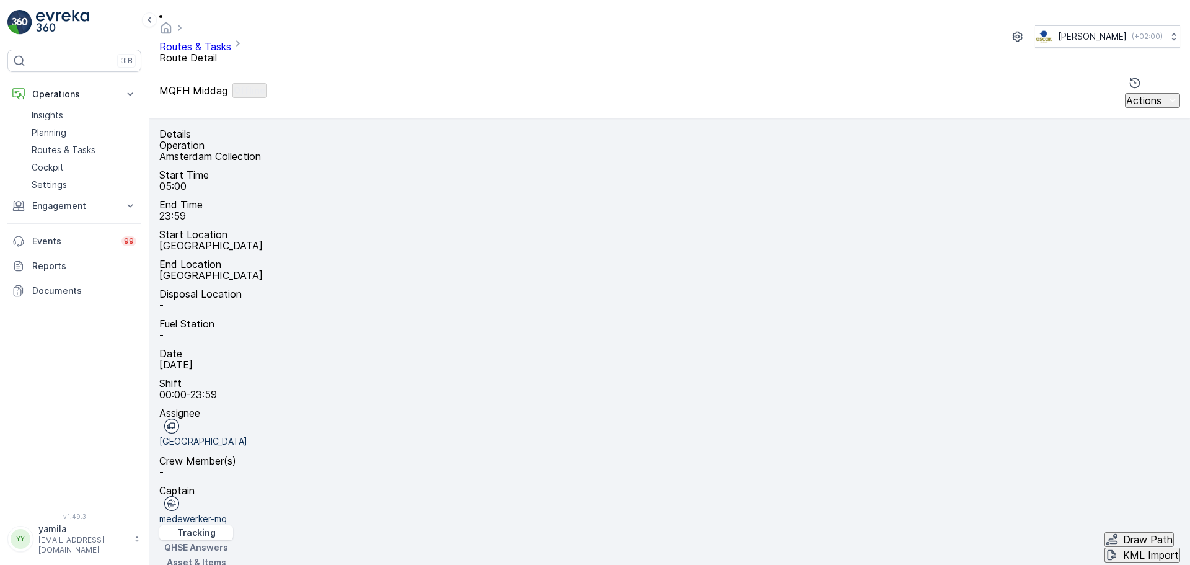
click at [614, 372] on icon "button" at bounding box center [608, 378] width 12 height 12
click at [626, 372] on icon "button" at bounding box center [620, 378] width 12 height 12
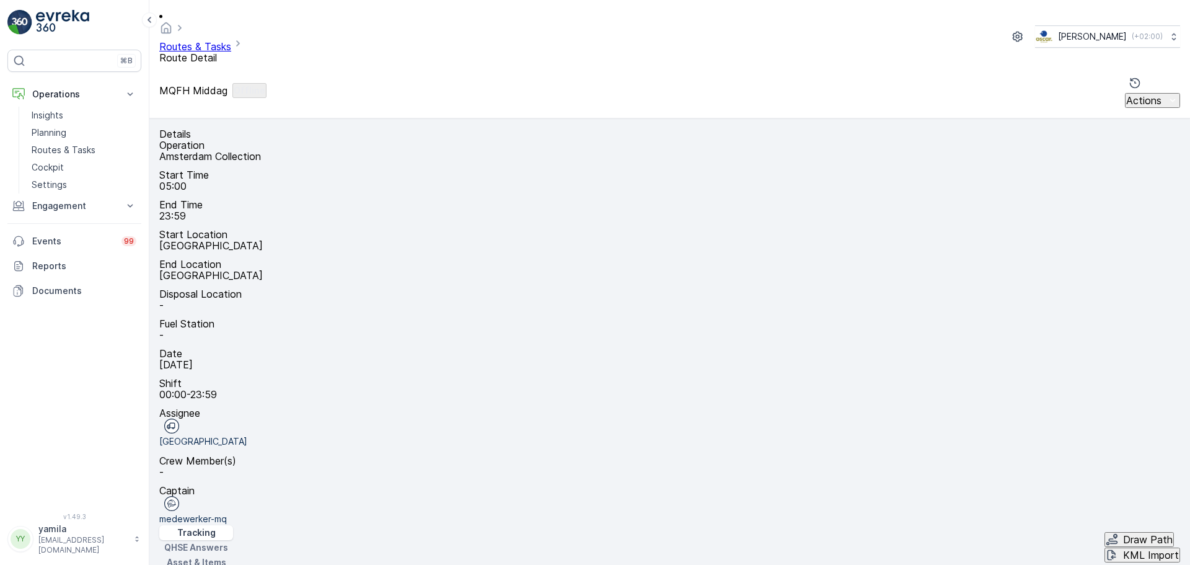
click at [600, 372] on icon "button" at bounding box center [594, 378] width 12 height 12
drag, startPoint x: 878, startPoint y: 270, endPoint x: 885, endPoint y: 178, distance: 91.4
drag, startPoint x: 896, startPoint y: 188, endPoint x: 890, endPoint y: 210, distance: 22.6
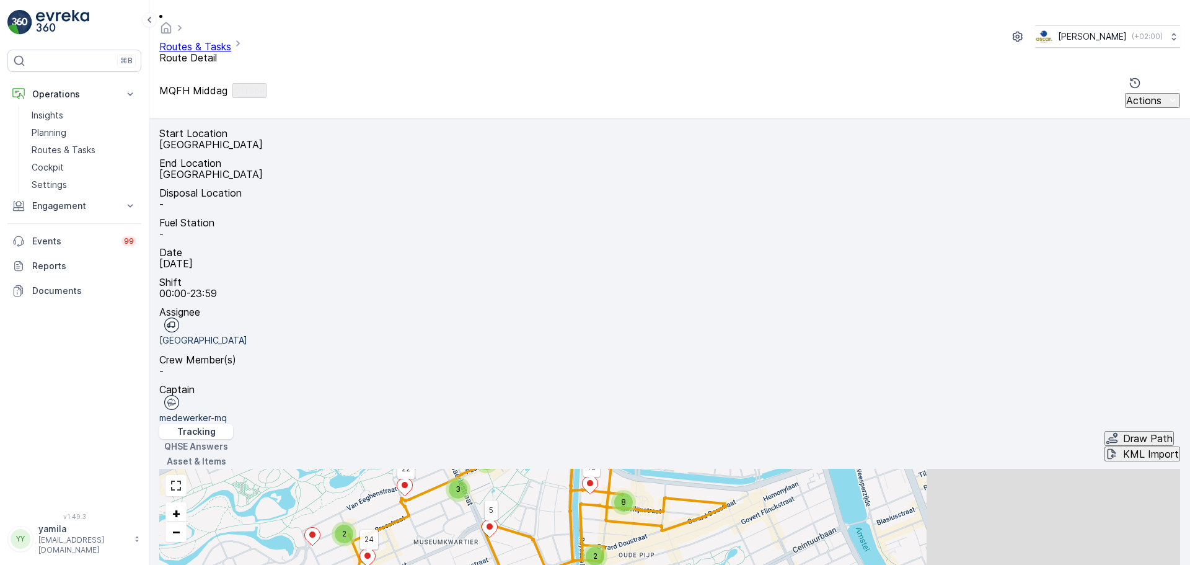
scroll to position [105, 0]
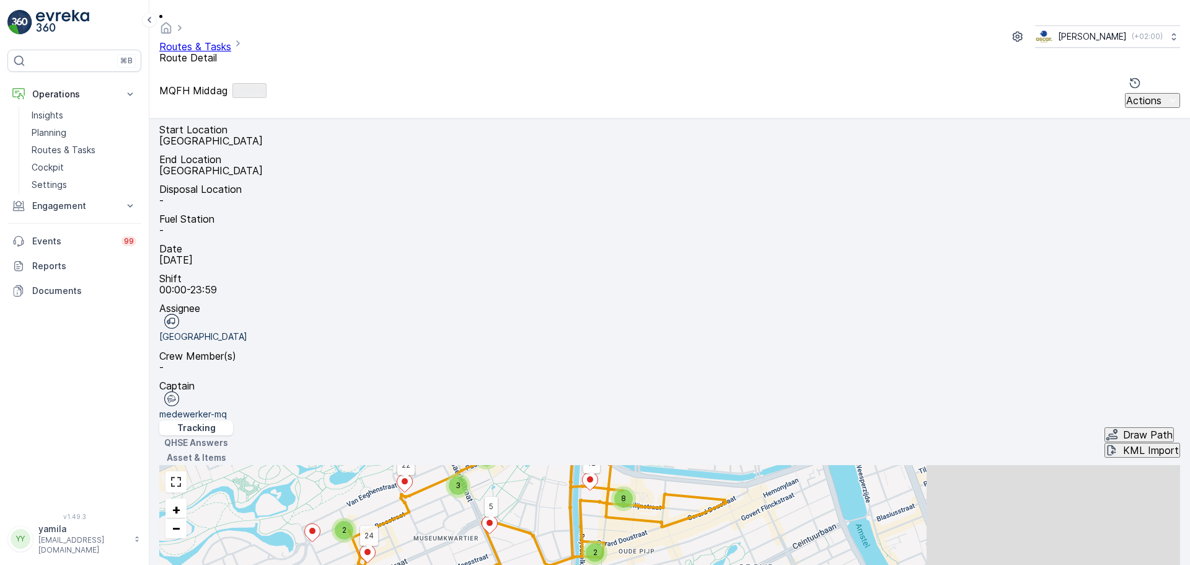
click at [1135, 503] on span "Change Route" at bounding box center [1139, 506] width 60 height 12
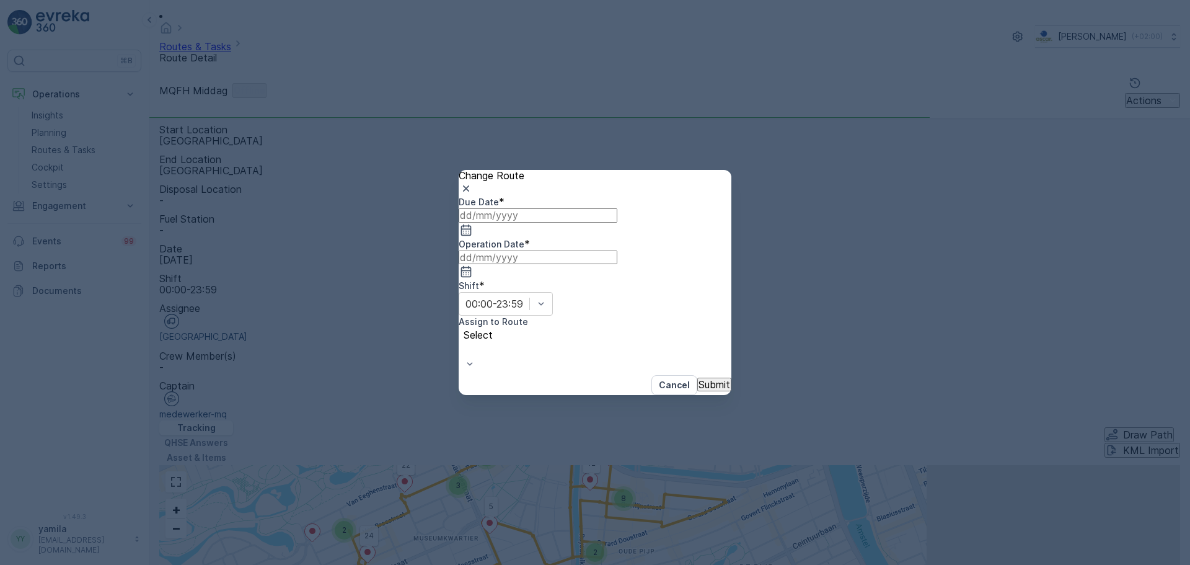
type input "[DATE]"
click at [625, 328] on div "Select" at bounding box center [542, 351] width 166 height 47
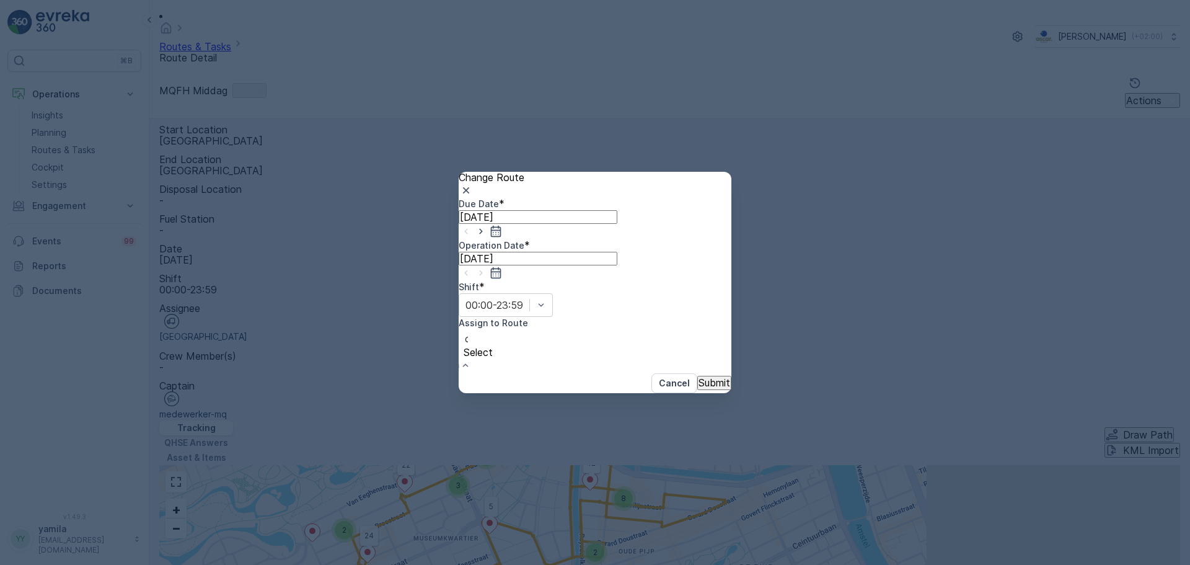
type input "os"
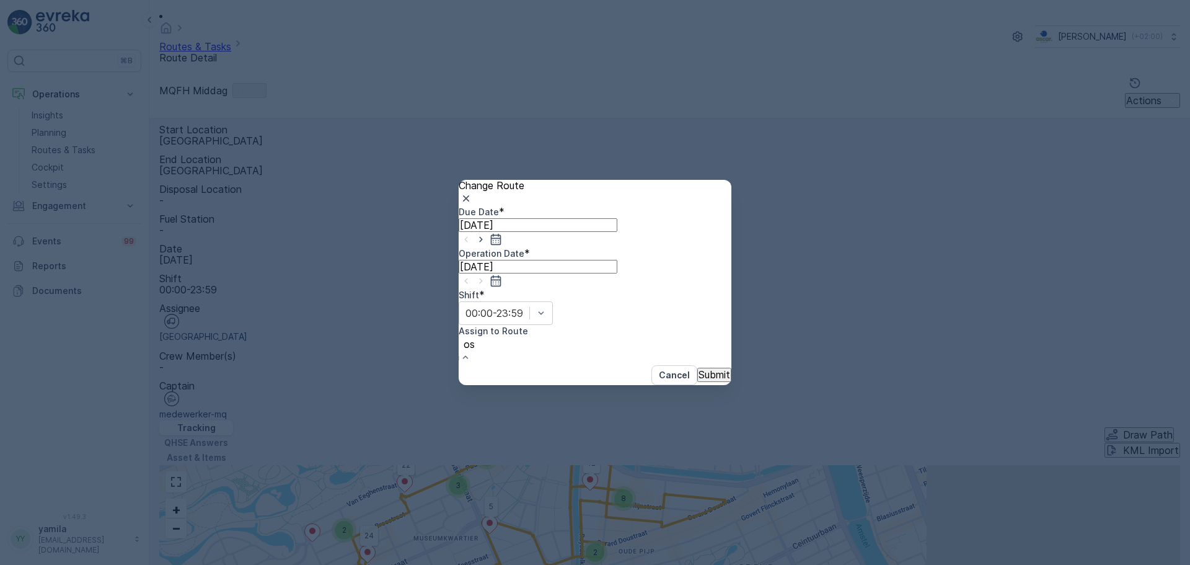
click at [667, 326] on div "Due Date * [DATE] Operation Date * [DATE] Shift * 00:00-23:59 Assign to Route A…" at bounding box center [595, 286] width 273 height 160
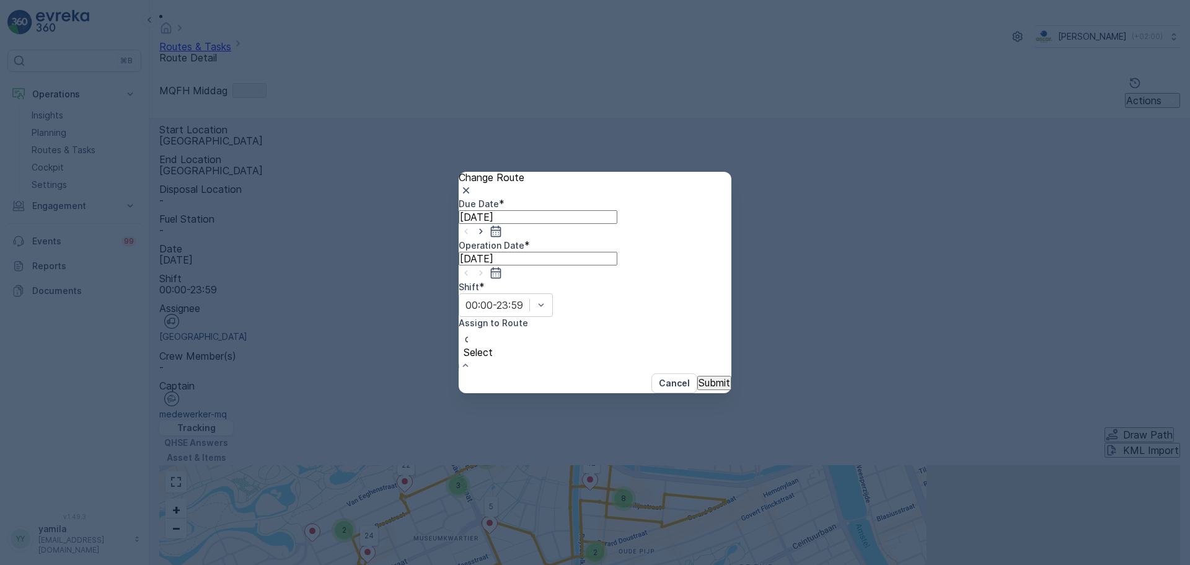
type input "os"
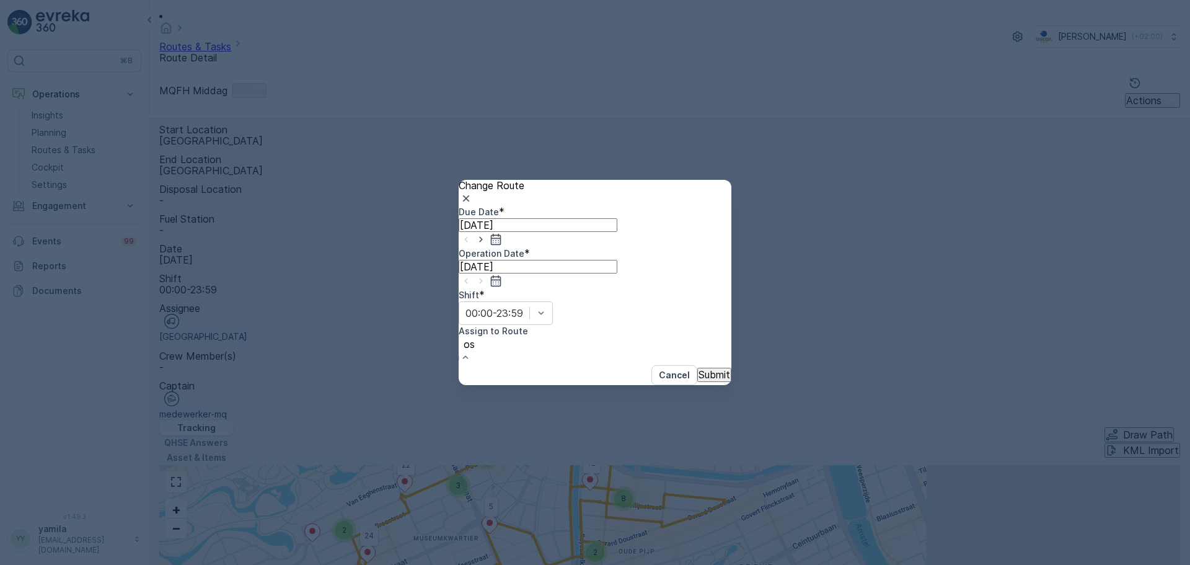
click at [244, 564] on span "OS Middag (Undispatched ) - [GEOGRAPHIC_DATA]" at bounding box center [122, 570] width 244 height 12
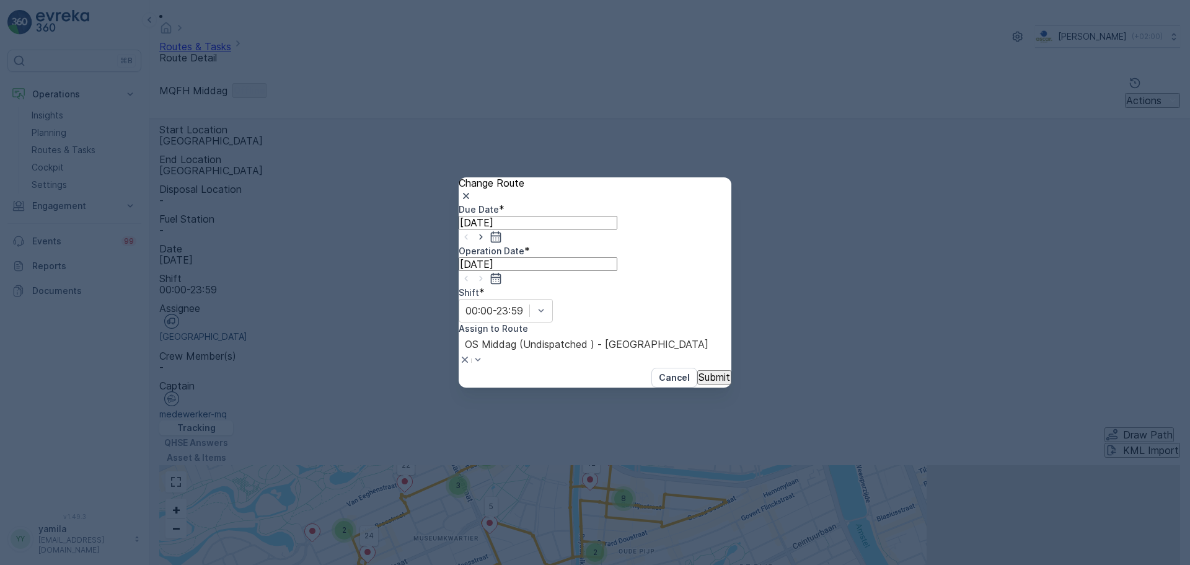
click at [698, 371] on p "Submit" at bounding box center [714, 376] width 32 height 11
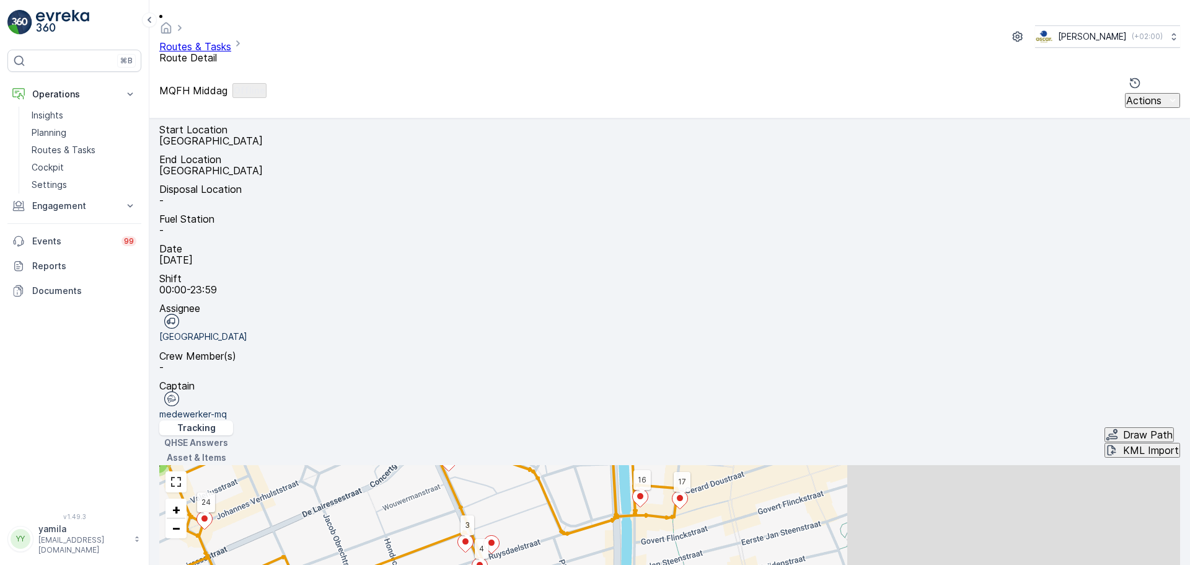
click at [836, 465] on div "2 2 5 2 2 2 2 22 24 18 6 12 5 19 8 4 3 17 16 + − Satellite Roadmap Terrain Hybr…" at bounding box center [669, 565] width 1021 height 201
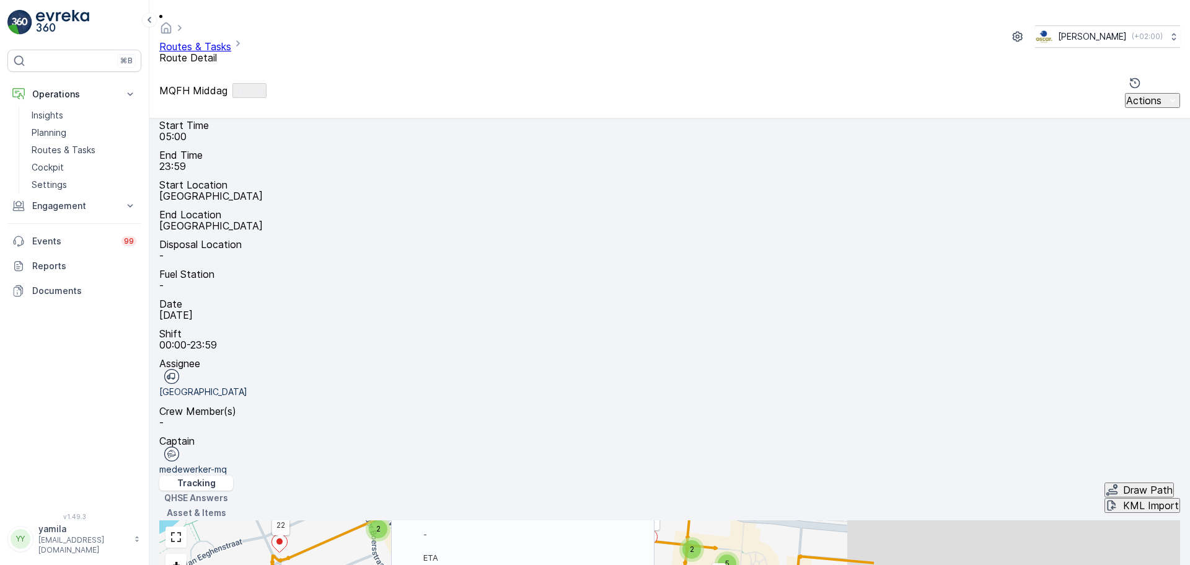
click at [621, 322] on icon "button" at bounding box center [615, 328] width 12 height 12
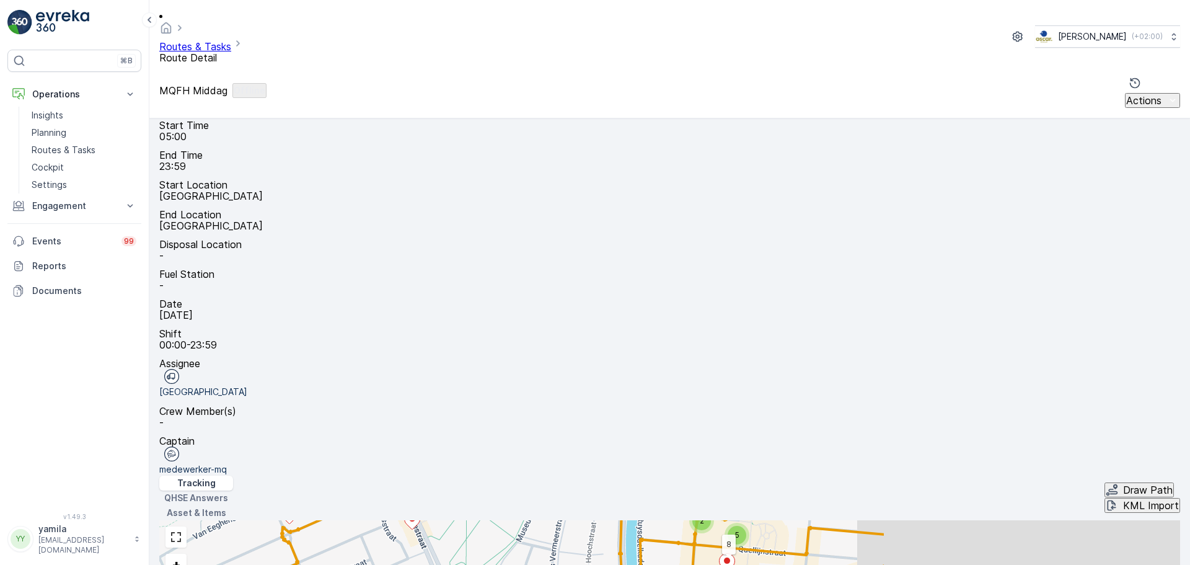
drag, startPoint x: 850, startPoint y: 252, endPoint x: 868, endPoint y: 206, distance: 48.7
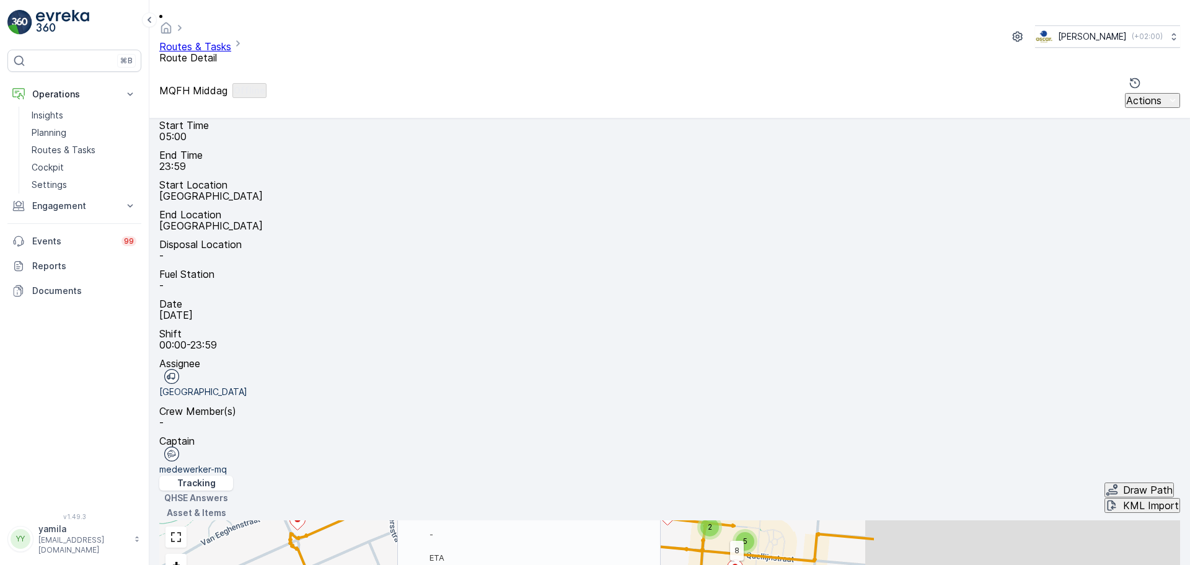
click at [624, 325] on icon "button" at bounding box center [621, 328] width 6 height 6
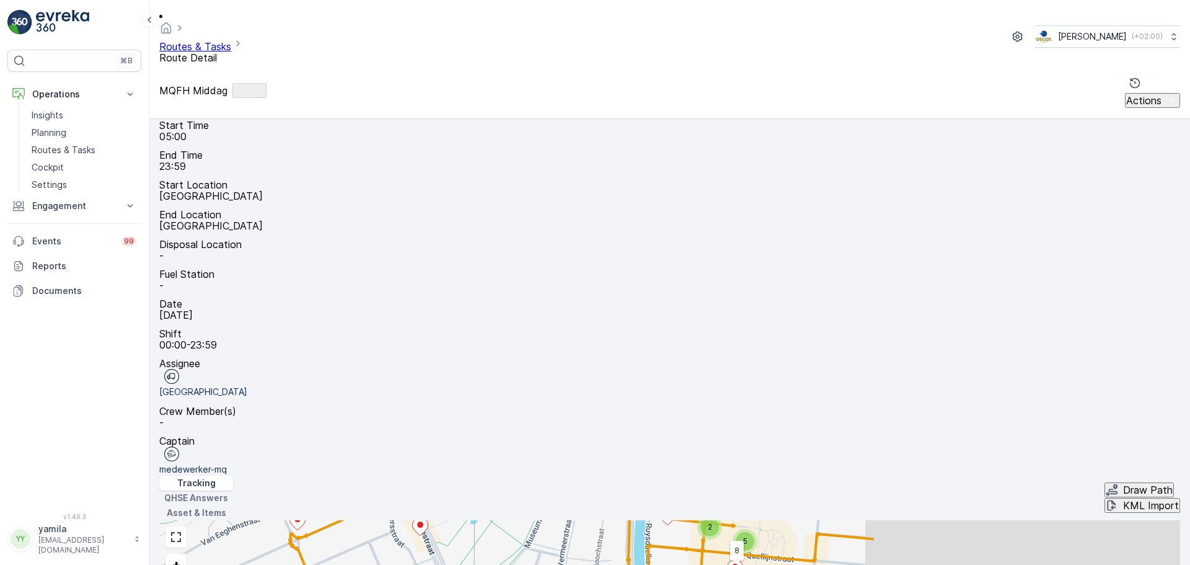
drag, startPoint x: 892, startPoint y: 205, endPoint x: 907, endPoint y: 168, distance: 39.5
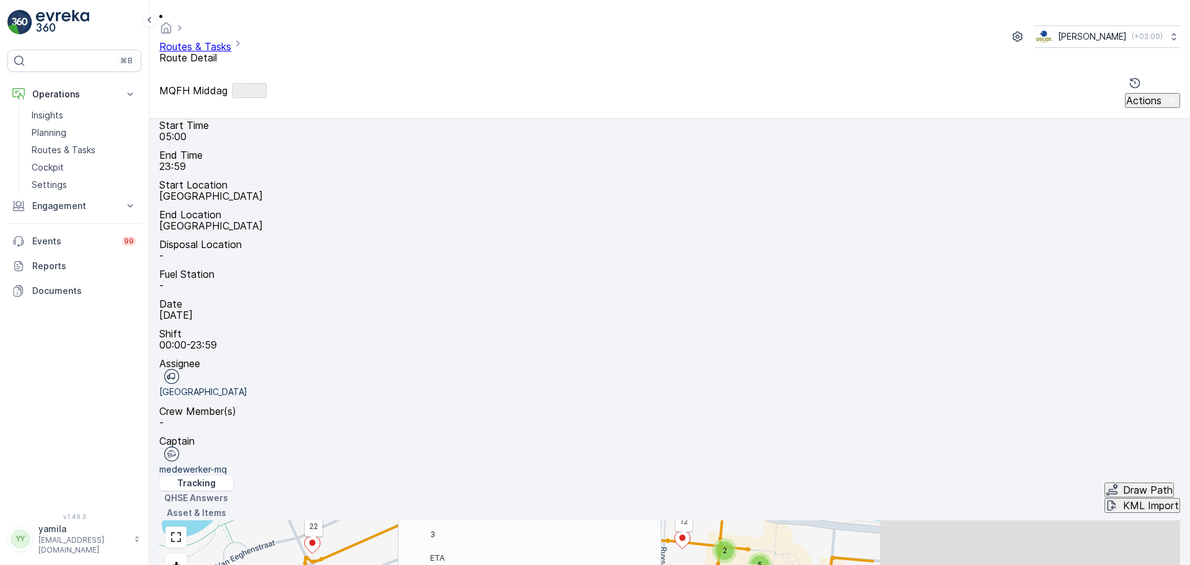
click at [628, 322] on icon "button" at bounding box center [621, 328] width 12 height 12
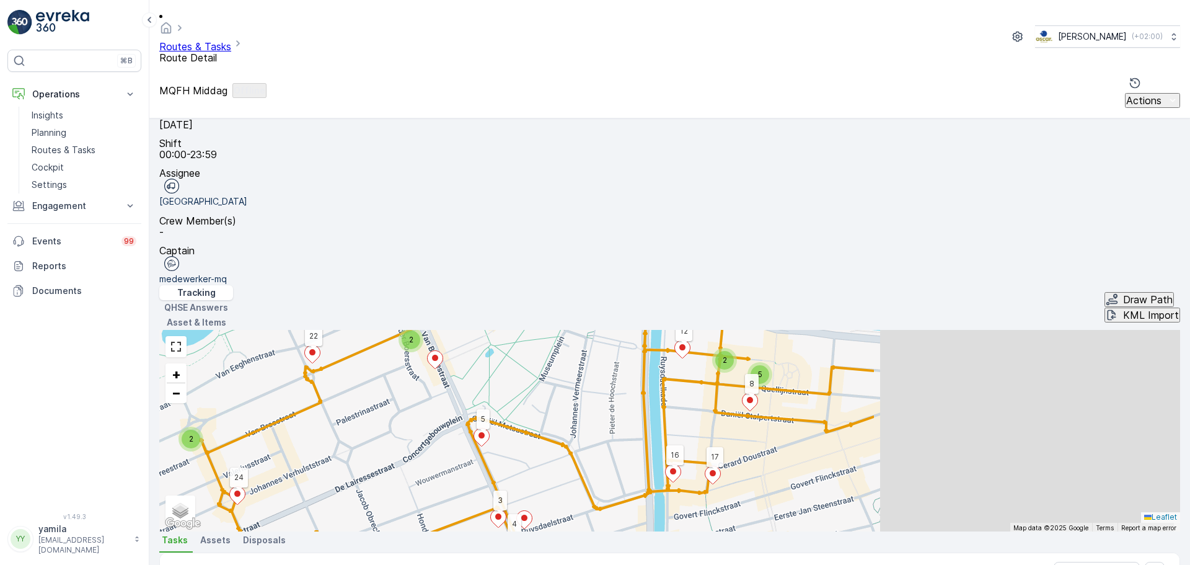
scroll to position [240, 0]
click at [1135, 395] on span "Change Route" at bounding box center [1139, 401] width 60 height 12
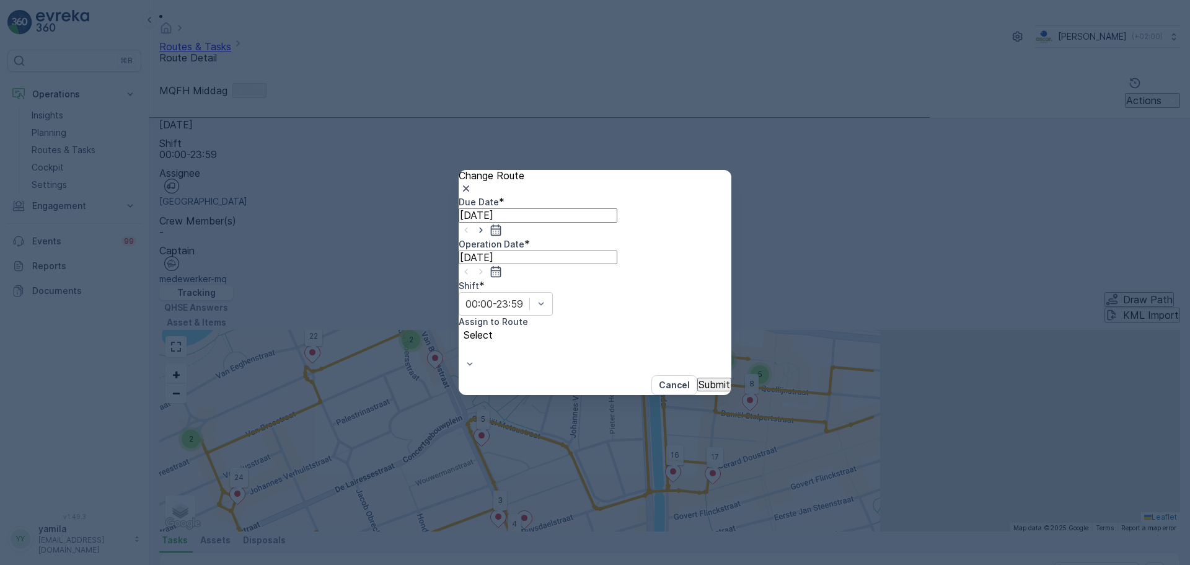
type input "[DATE]"
click at [625, 328] on div "Select" at bounding box center [542, 351] width 166 height 47
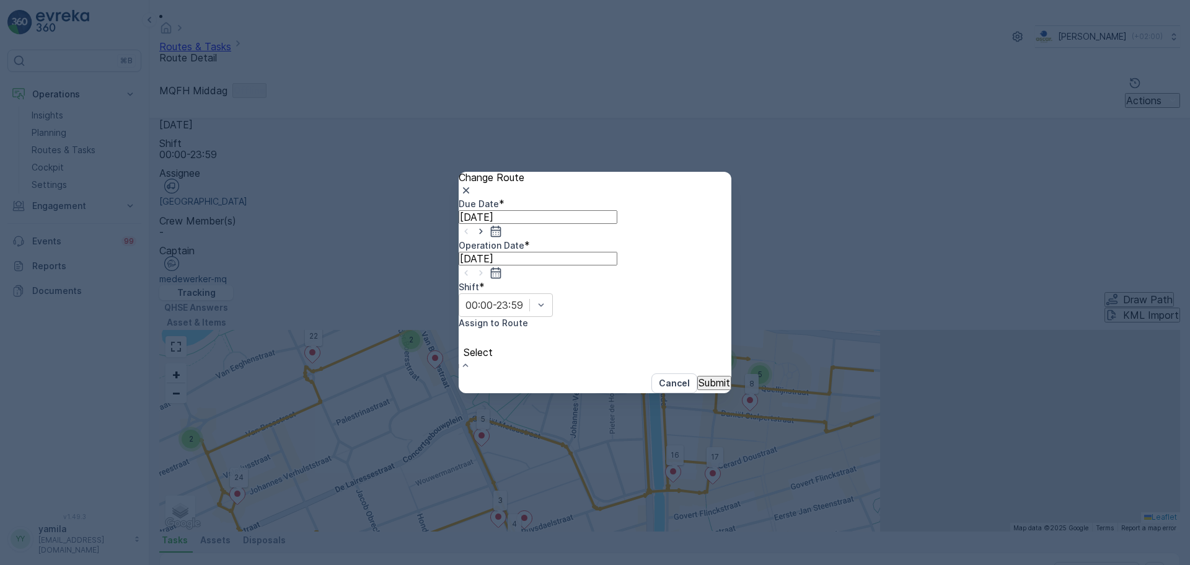
click at [491, 332] on div at bounding box center [478, 339] width 27 height 14
type input "os"
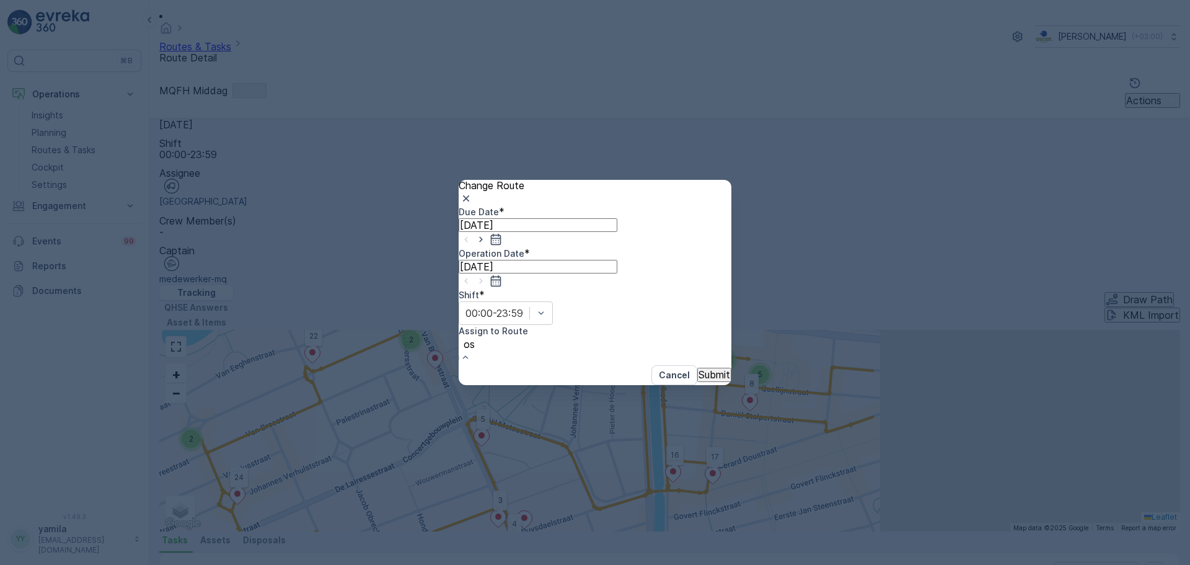
click at [244, 564] on span "OS Middag (Undispatched ) - [GEOGRAPHIC_DATA]" at bounding box center [122, 570] width 244 height 12
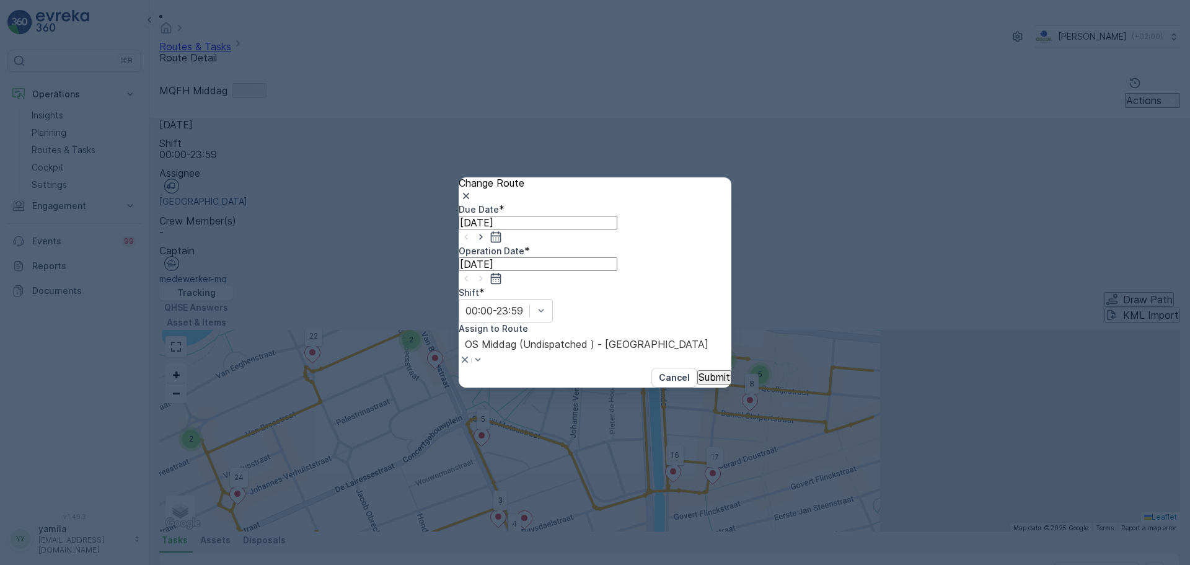
click at [700, 371] on p "Submit" at bounding box center [714, 376] width 32 height 11
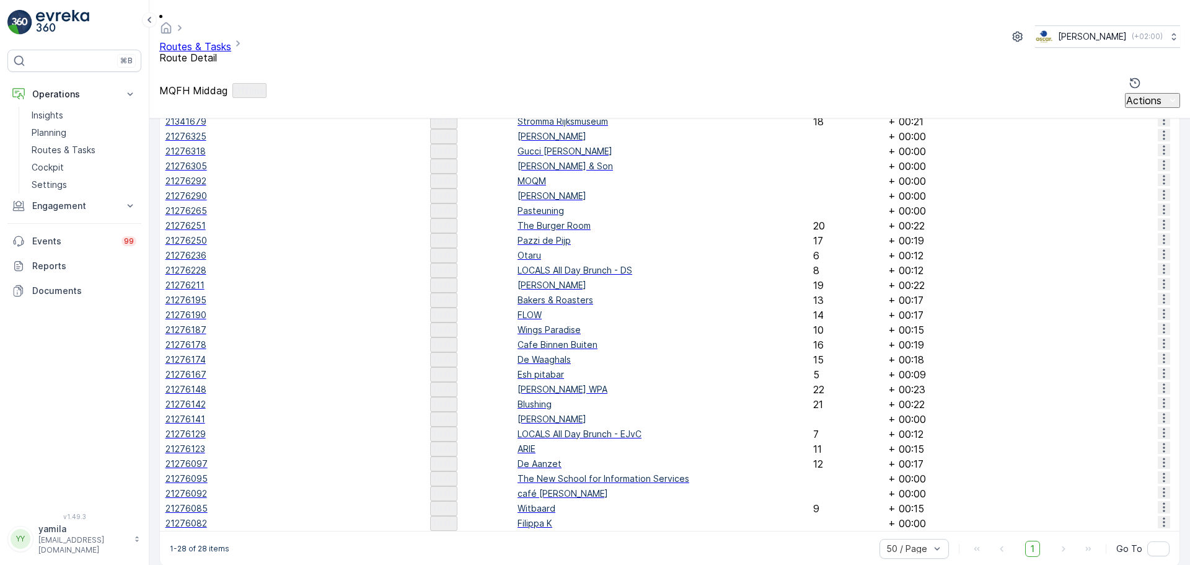
scroll to position [747, 0]
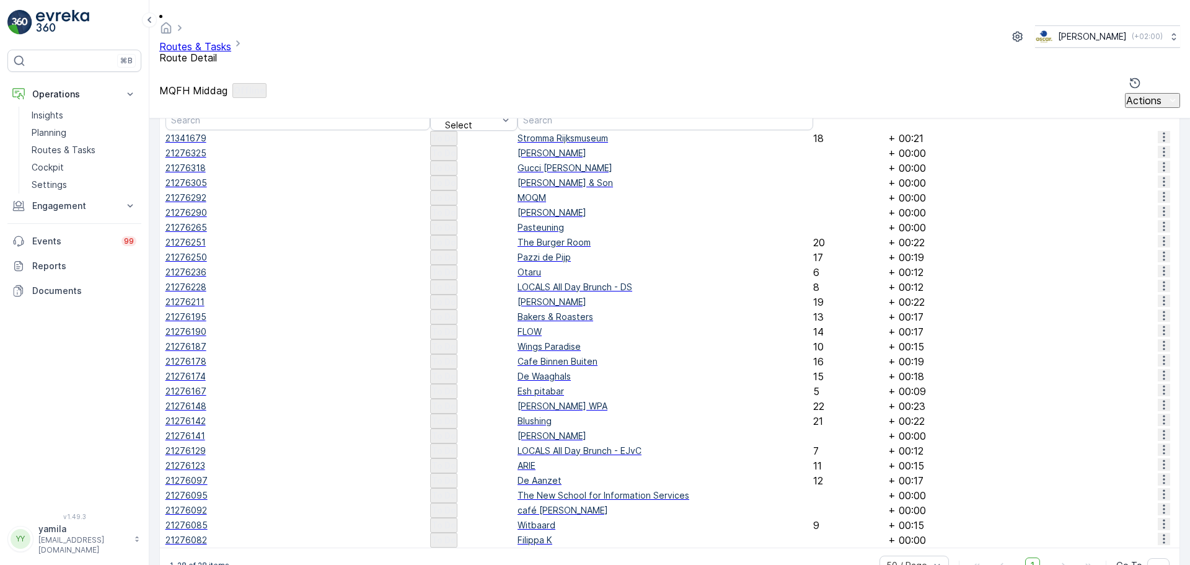
click at [1166, 428] on button "button" at bounding box center [1164, 434] width 12 height 12
click at [1132, 364] on span "Change Route" at bounding box center [1139, 370] width 60 height 12
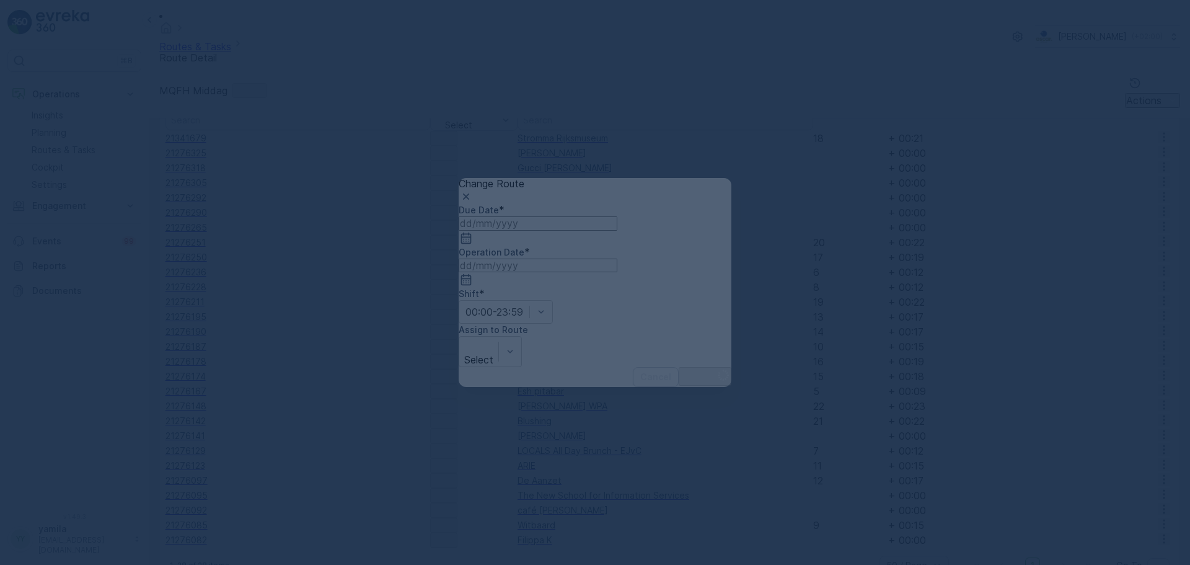
type input "[DATE]"
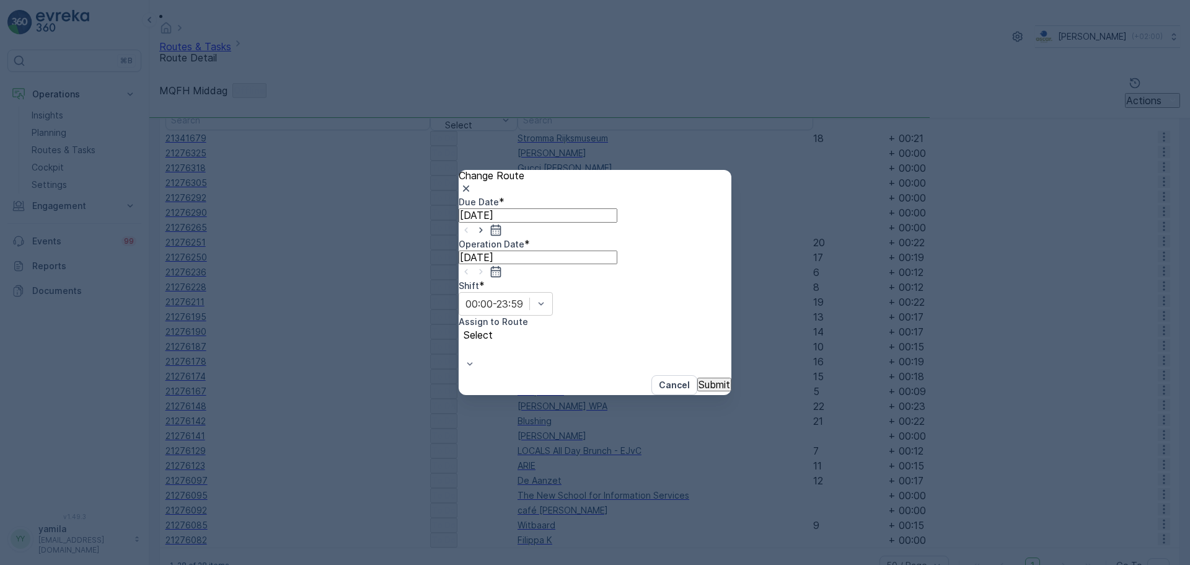
click at [625, 328] on div "Select" at bounding box center [542, 351] width 166 height 47
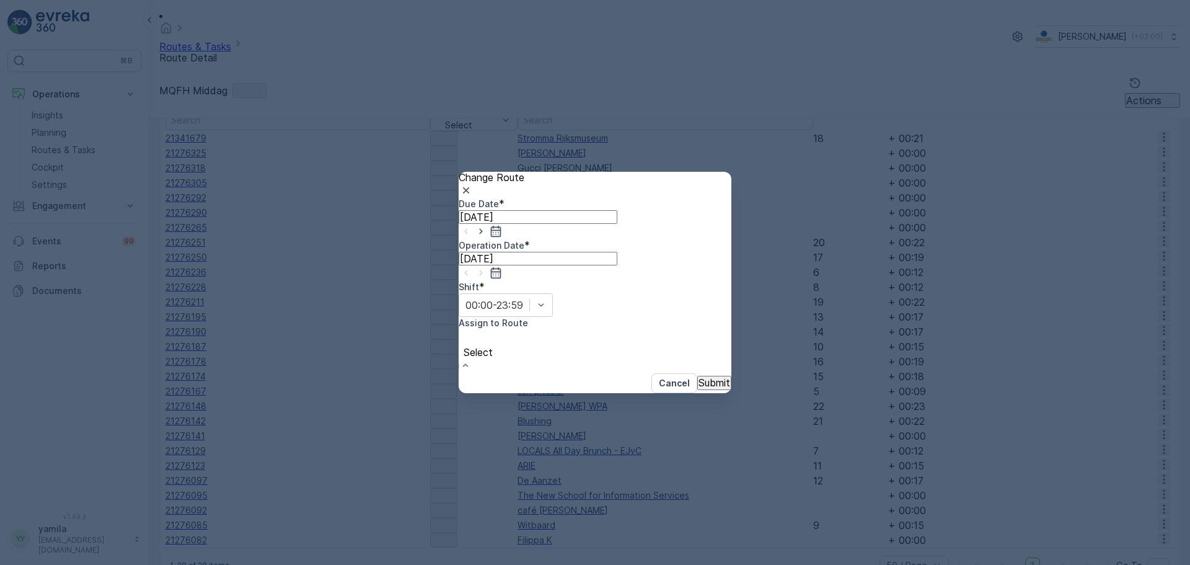
click at [491, 332] on div at bounding box center [478, 339] width 27 height 14
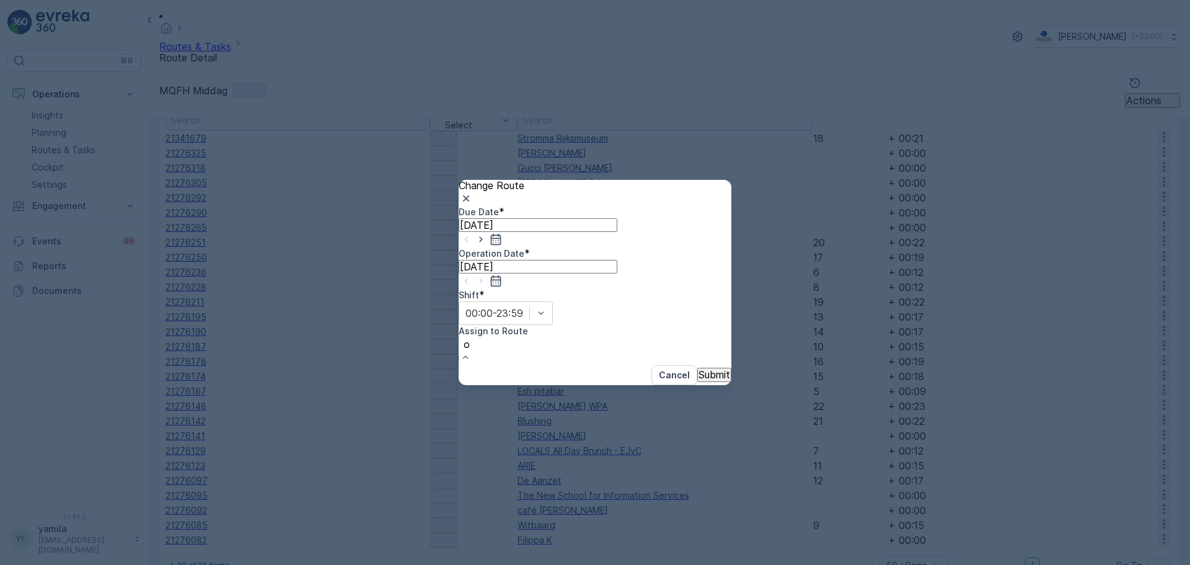
type input "os"
click at [649, 564] on div "OS Middag (Undispatched ) - [GEOGRAPHIC_DATA]" at bounding box center [595, 570] width 1190 height 11
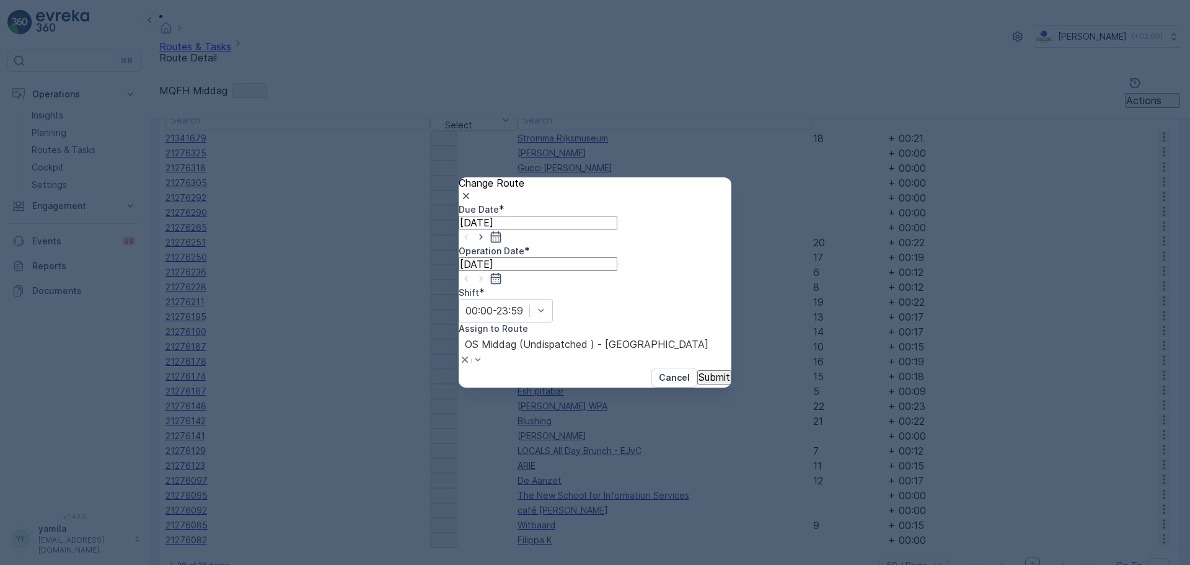
click at [698, 371] on p "Submit" at bounding box center [714, 376] width 32 height 11
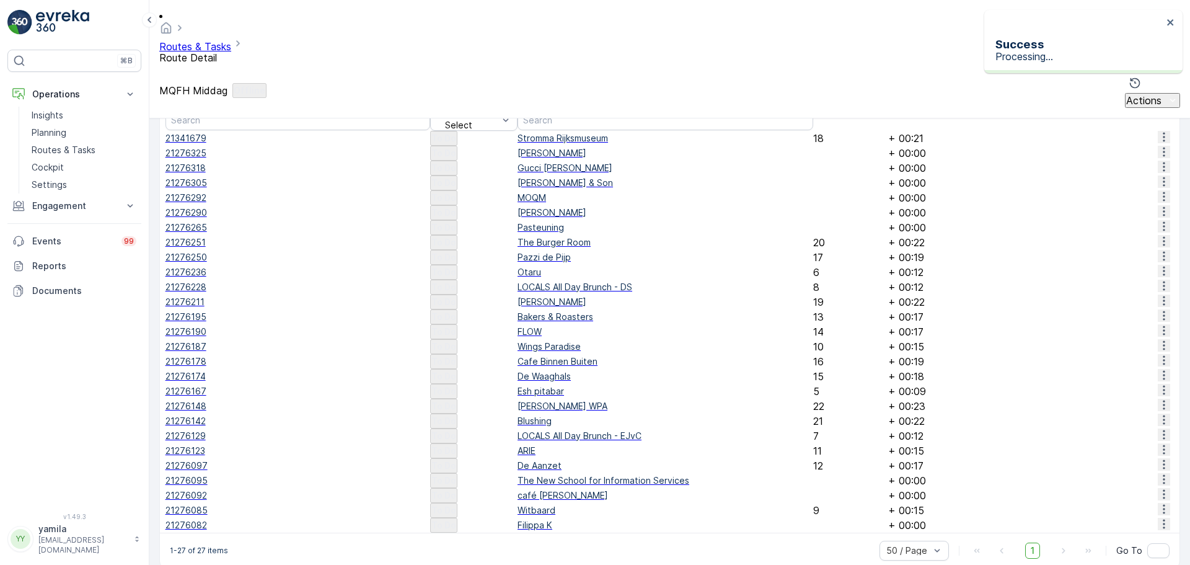
scroll to position [739, 0]
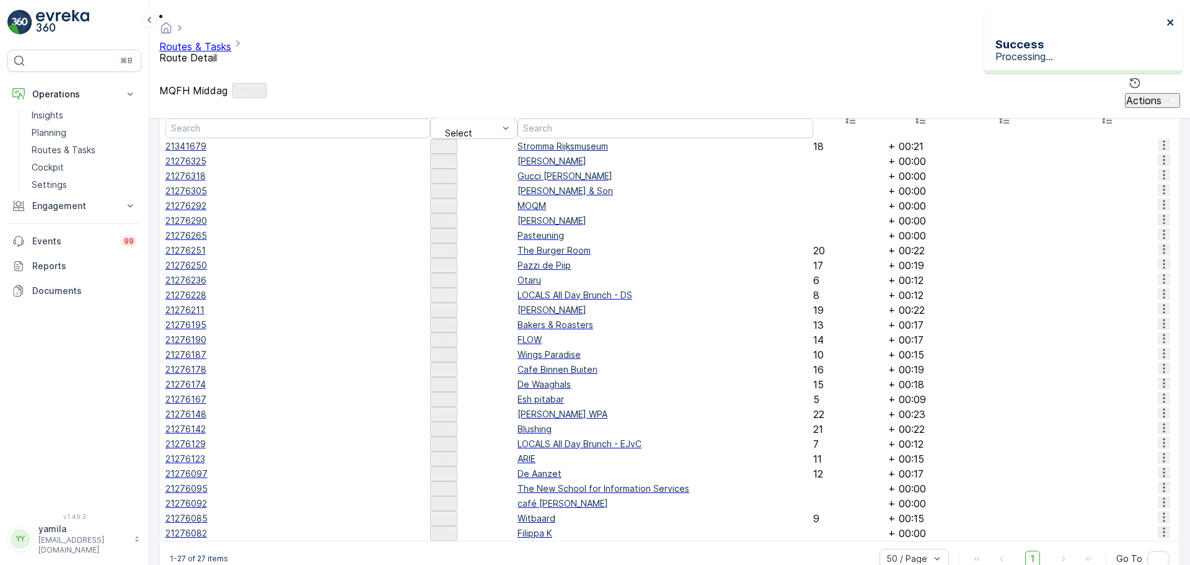
click at [1174, 25] on icon "close" at bounding box center [1170, 22] width 9 height 10
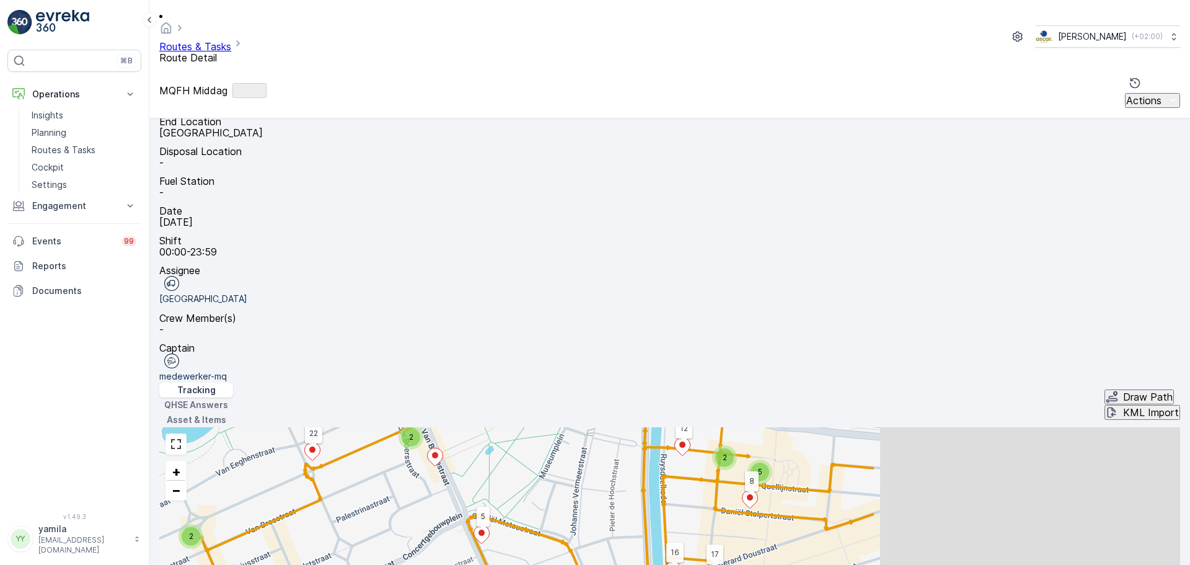
scroll to position [138, 0]
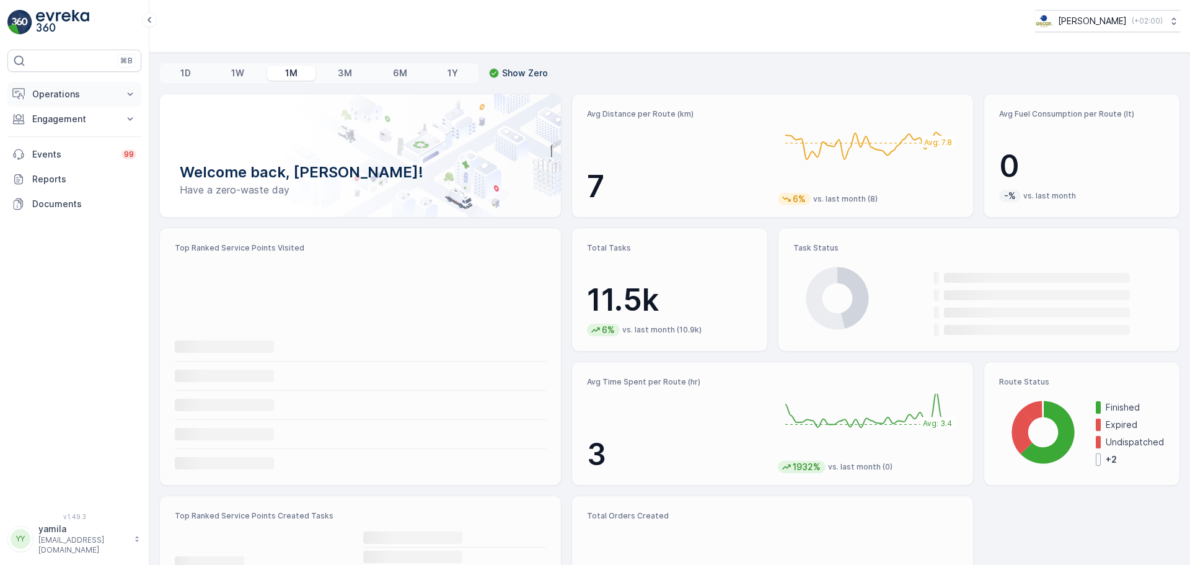
click at [82, 86] on button "Operations" at bounding box center [74, 94] width 134 height 25
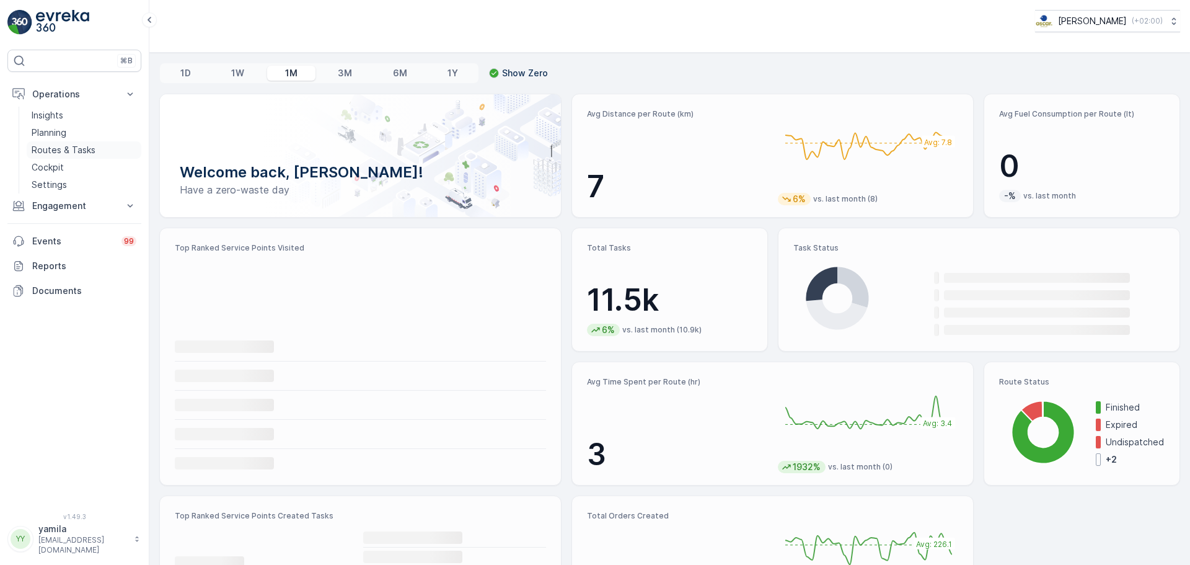
click at [68, 144] on p "Routes & Tasks" at bounding box center [64, 150] width 64 height 12
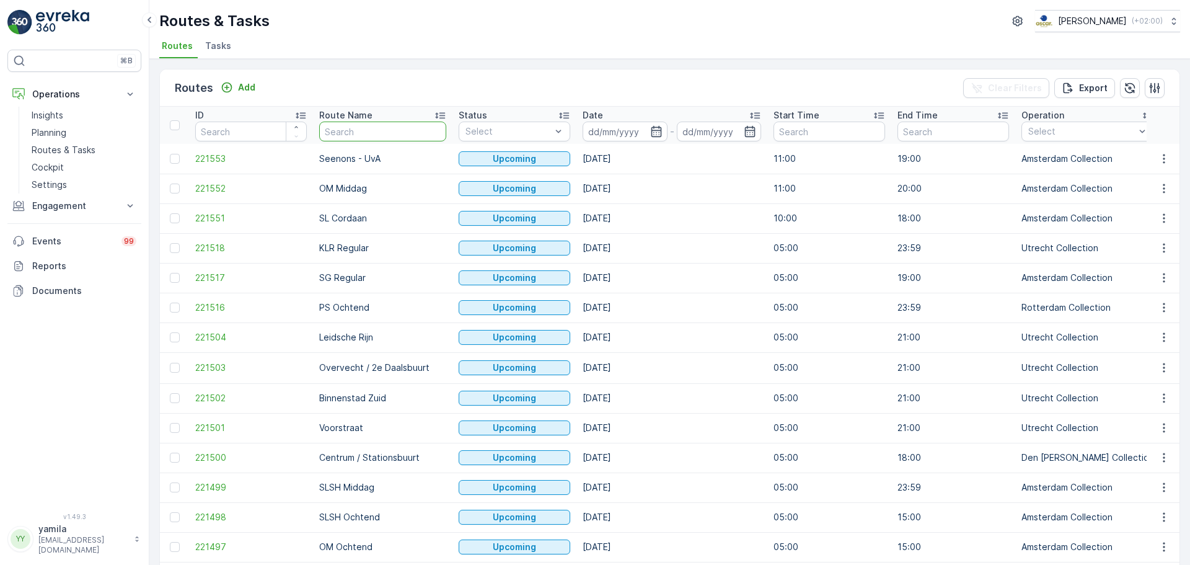
click at [363, 135] on input "text" at bounding box center [382, 131] width 127 height 20
type input "os"
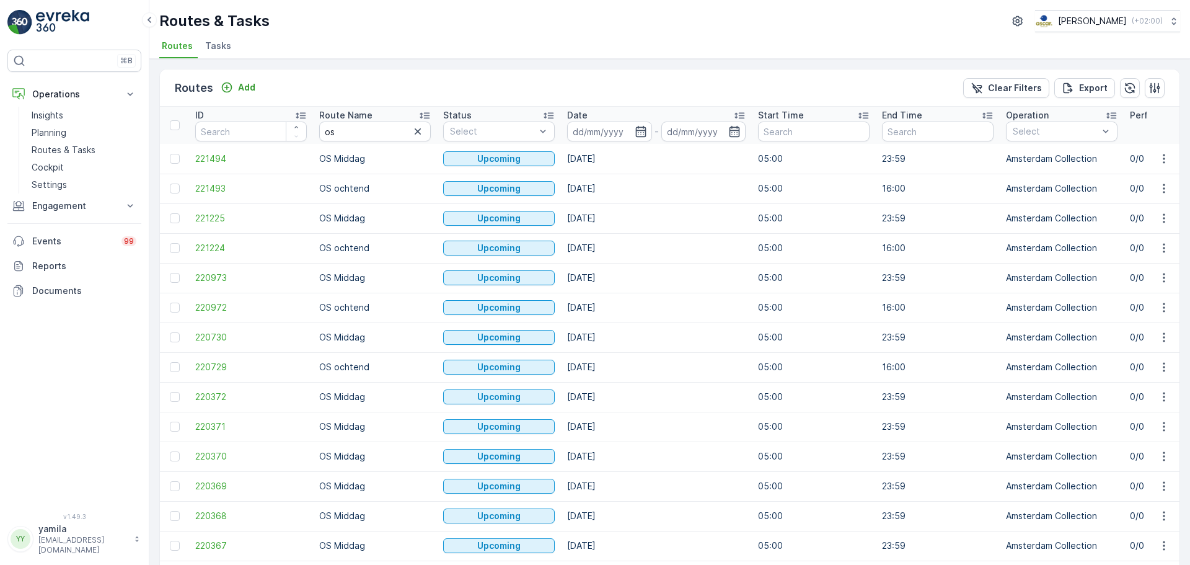
click at [588, 131] on input at bounding box center [609, 131] width 85 height 20
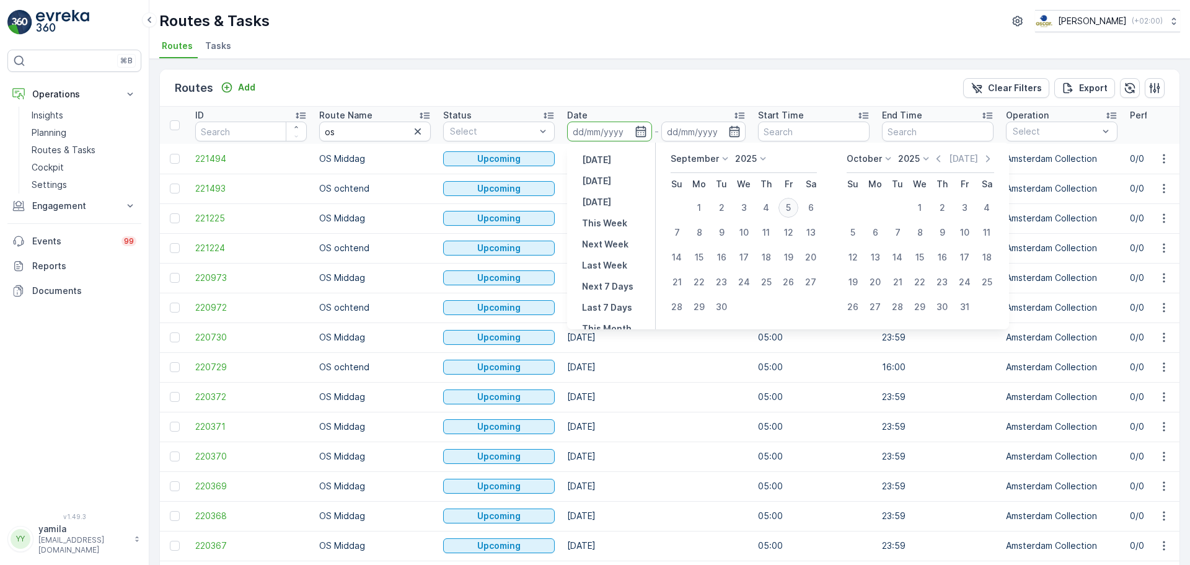
click at [789, 212] on div "5" at bounding box center [788, 208] width 20 height 20
type input "[DATE]"
click at [789, 212] on div "5" at bounding box center [788, 208] width 20 height 20
type input "[DATE]"
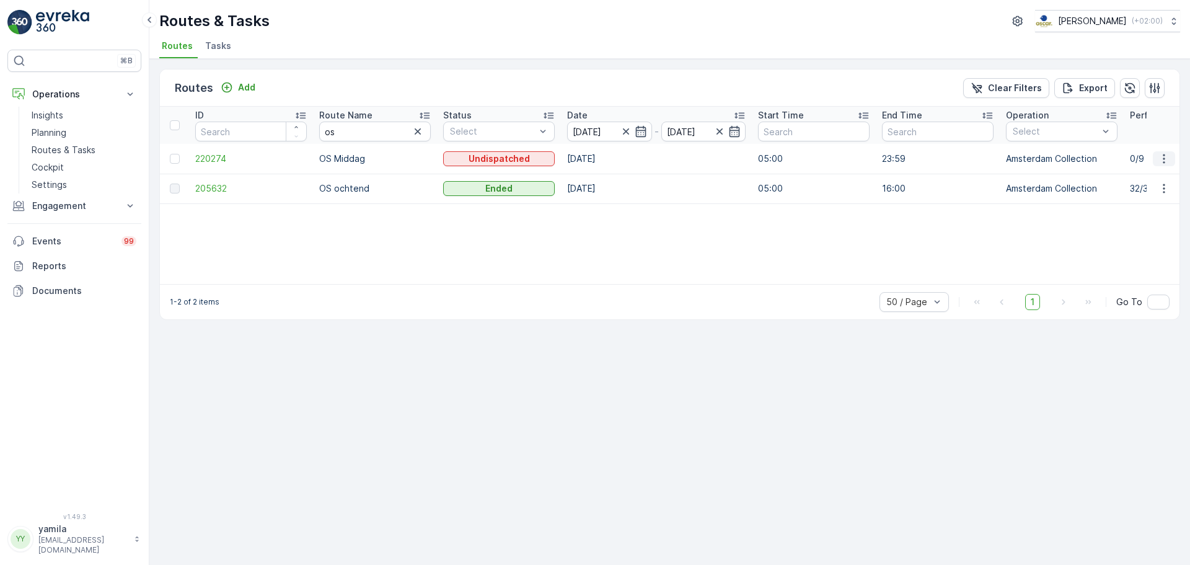
click at [1163, 153] on icon "button" at bounding box center [1164, 158] width 12 height 12
click at [1147, 173] on span "See More Details" at bounding box center [1135, 177] width 72 height 12
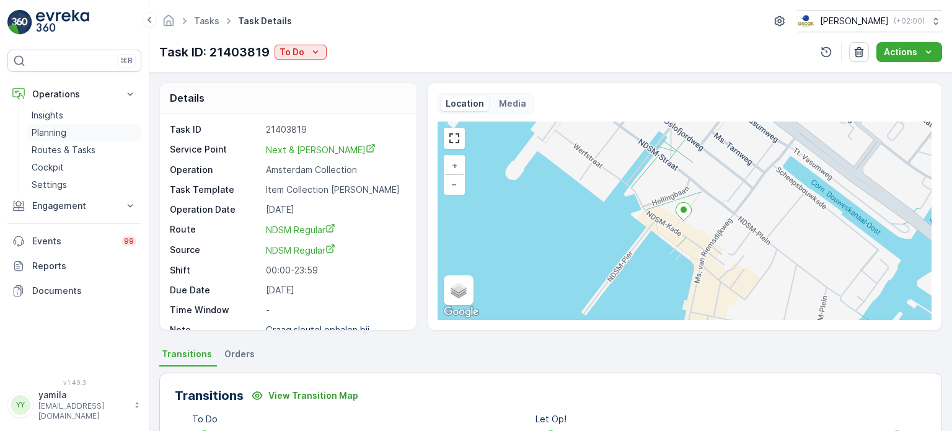
scroll to position [610, 0]
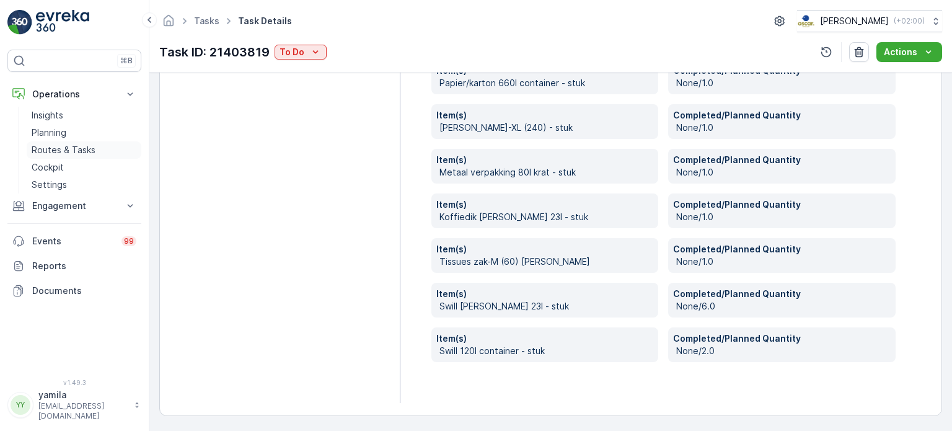
click at [90, 144] on p "Routes & Tasks" at bounding box center [64, 150] width 64 height 12
